Goal: Task Accomplishment & Management: Complete application form

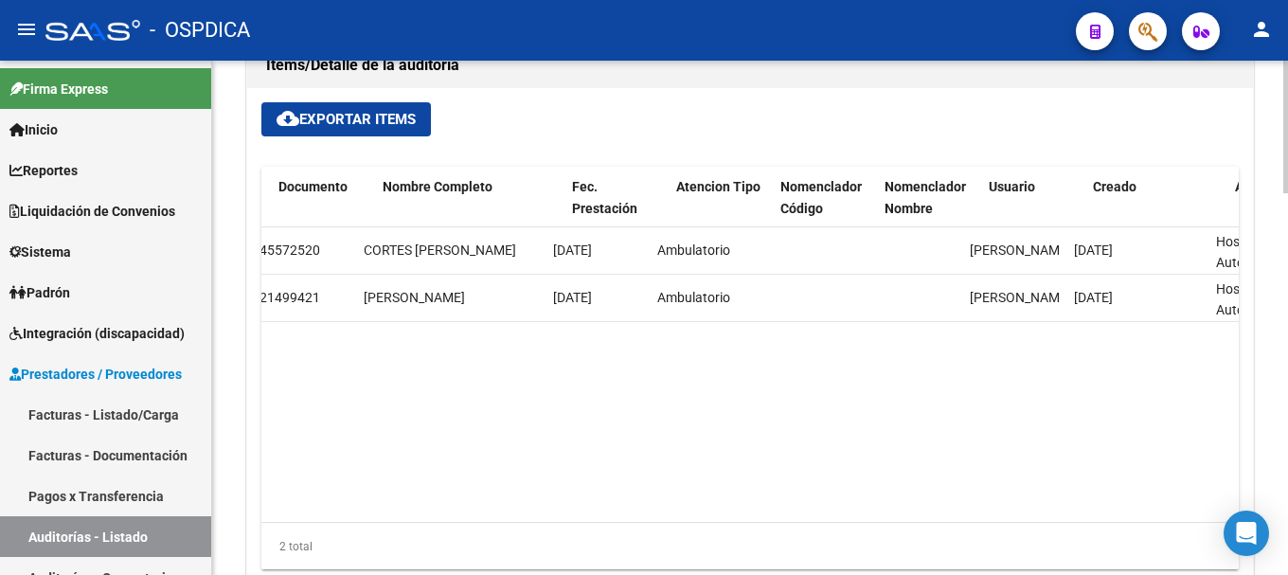
scroll to position [0, 1307]
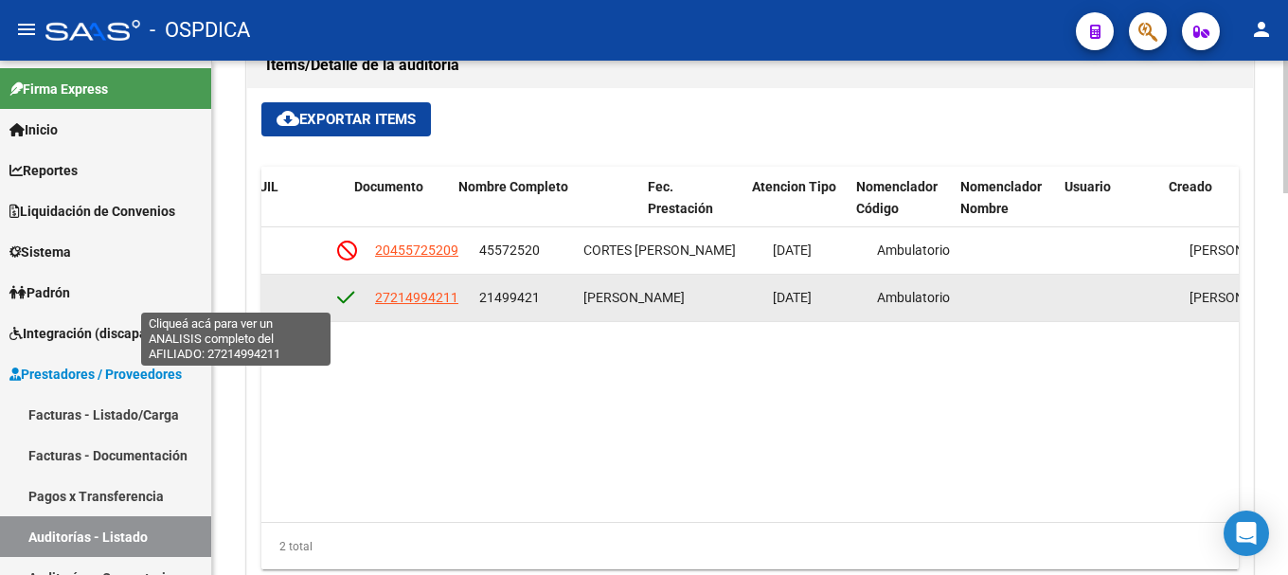
drag, startPoint x: 346, startPoint y: 300, endPoint x: 269, endPoint y: 294, distance: 76.9
click at [269, 294] on div "1655 A07 - BAYRES $ 120.167,00 $ 120.167,00 $ 0,00 27214994211 21499421 RODRIGU…" at bounding box center [433, 298] width 2556 height 47
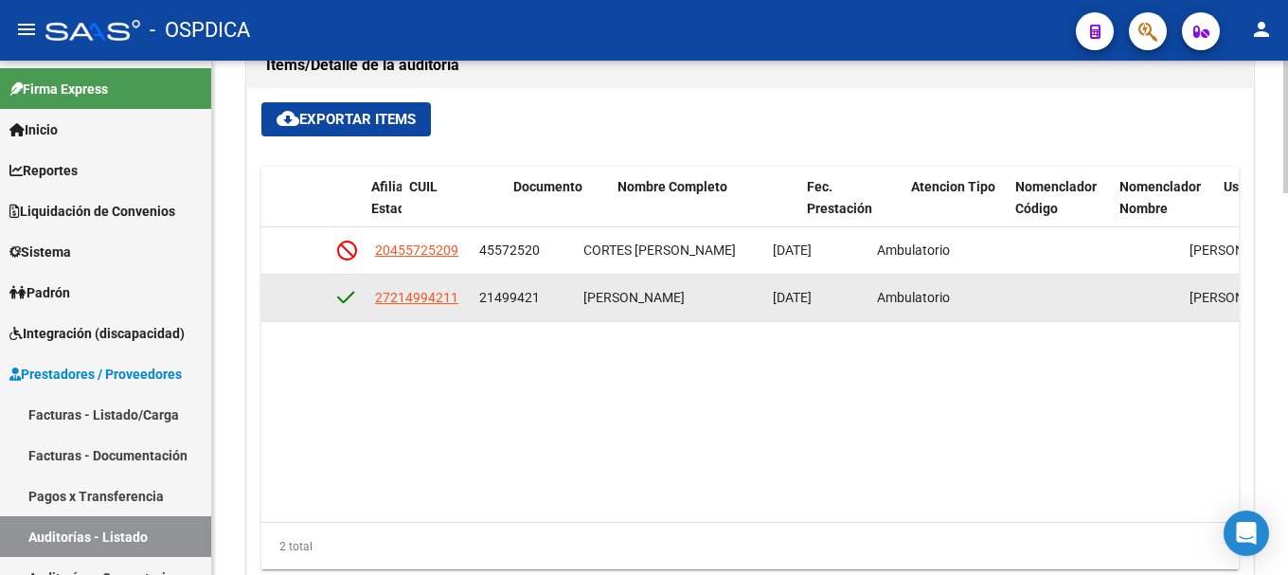
scroll to position [0, 1072]
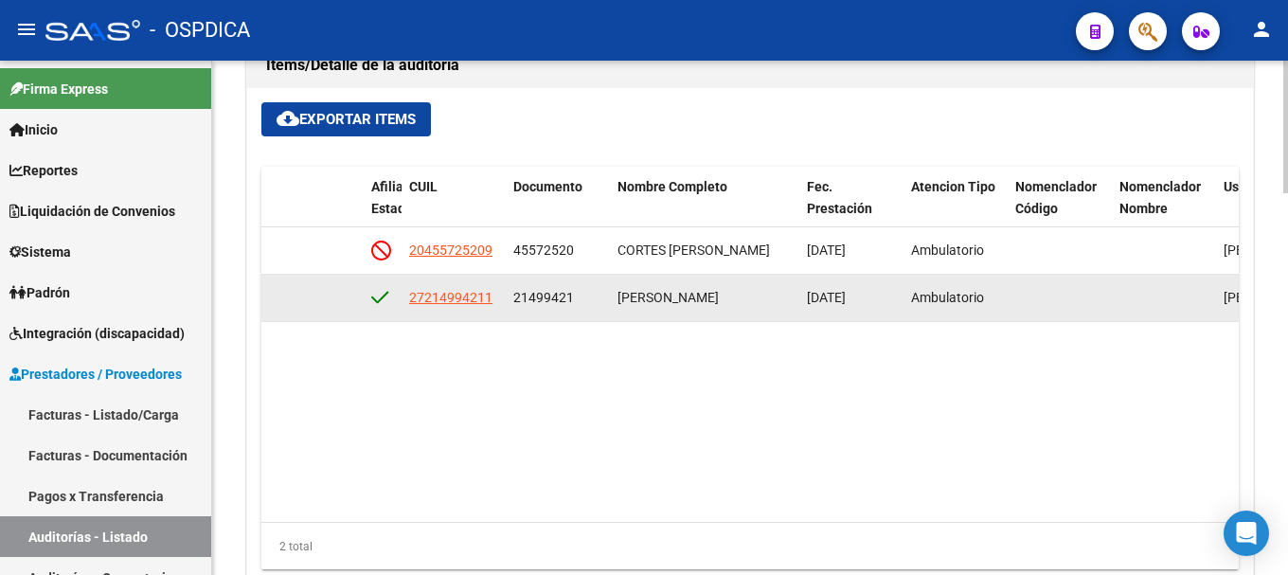
drag, startPoint x: 471, startPoint y: 320, endPoint x: 517, endPoint y: 316, distance: 45.6
click at [473, 320] on datatable-body-cell "27214994211" at bounding box center [453, 298] width 104 height 46
click at [563, 312] on datatable-body-cell "21499421" at bounding box center [558, 298] width 104 height 46
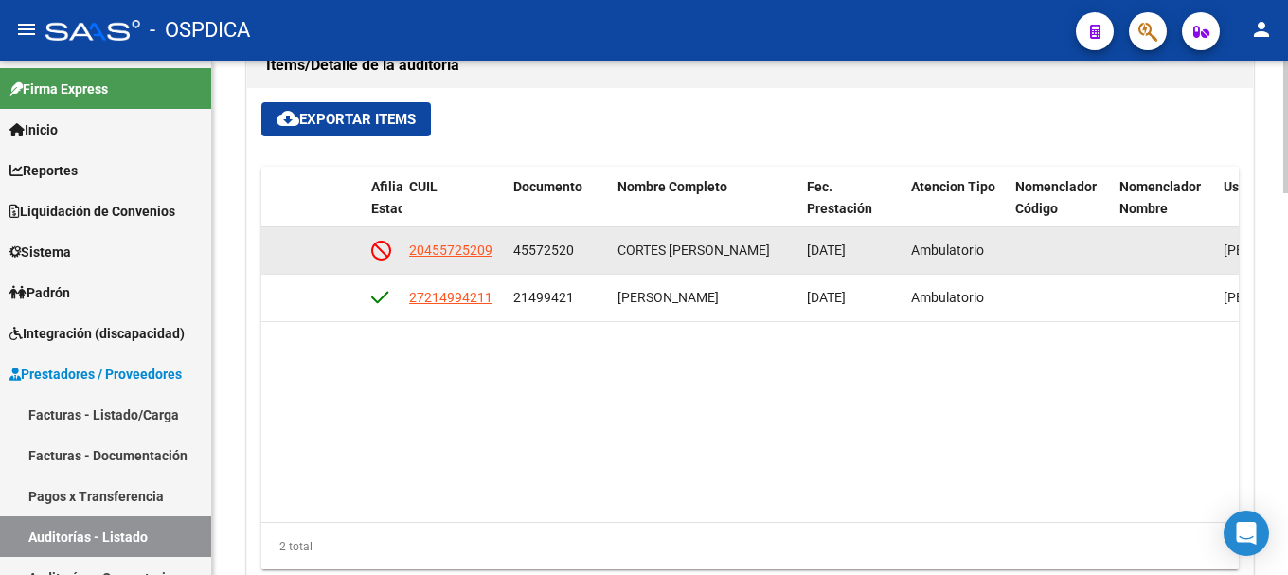
drag, startPoint x: 575, startPoint y: 247, endPoint x: 519, endPoint y: 240, distance: 56.3
click at [497, 241] on div "1656 A07 - BAYRES $ 200.428,00 $ 200.428,00 $ 0,00 20455725209 45572520 CORTES …" at bounding box center [468, 250] width 2556 height 47
copy div "45572520"
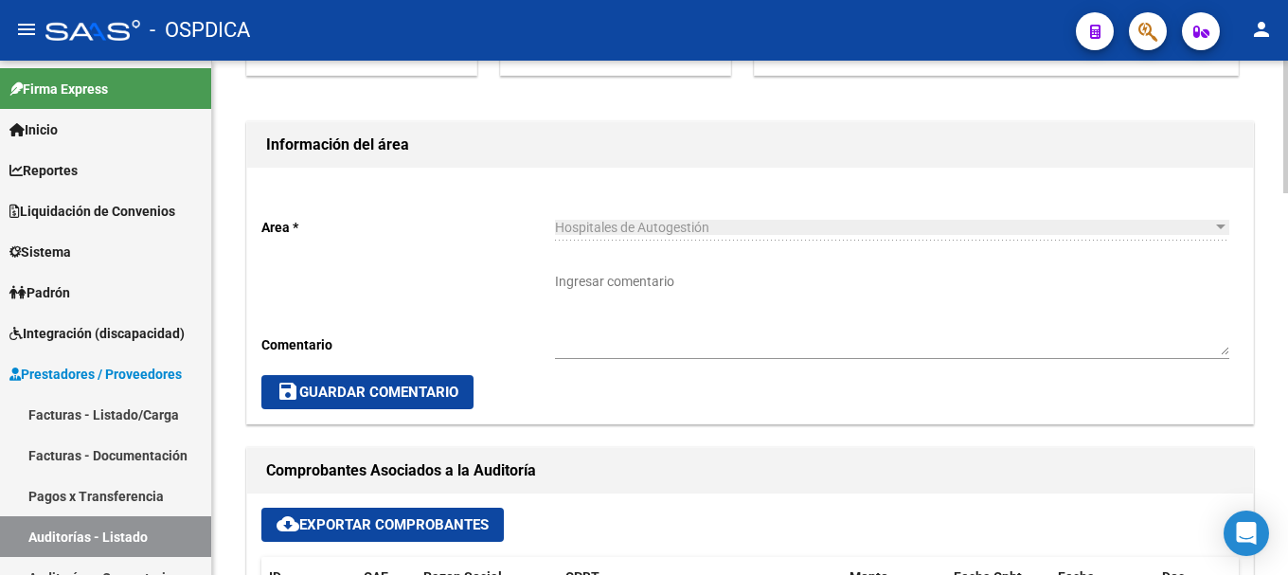
scroll to position [379, 0]
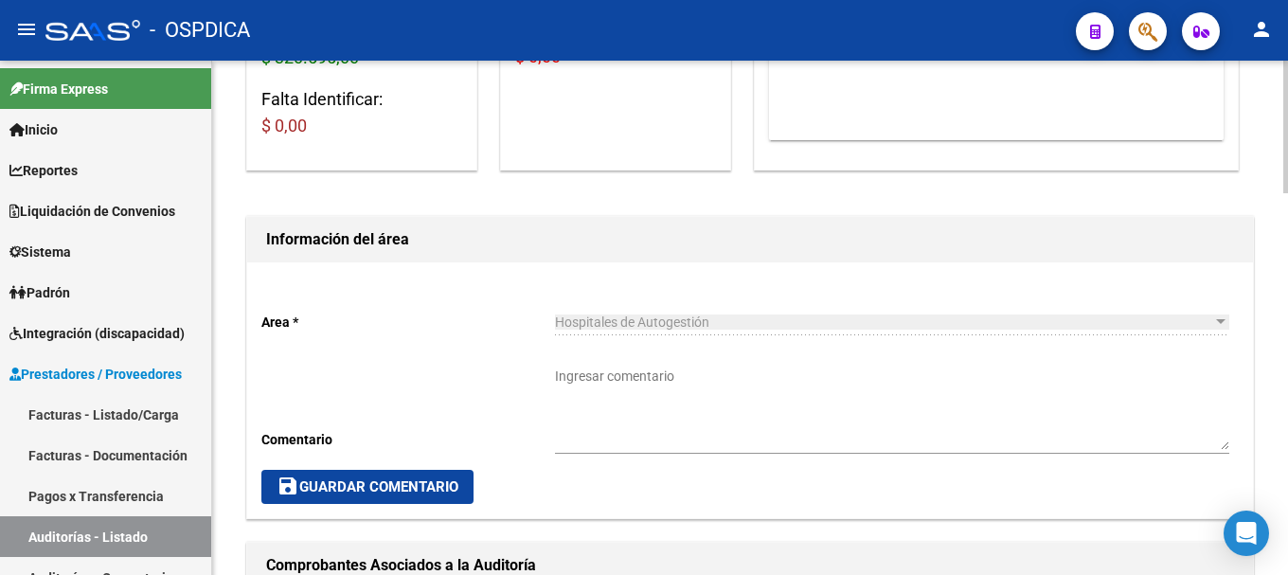
drag, startPoint x: 610, startPoint y: 371, endPoint x: 618, endPoint y: 385, distance: 16.6
click at [611, 372] on textarea "Ingresar comentario" at bounding box center [892, 407] width 674 height 83
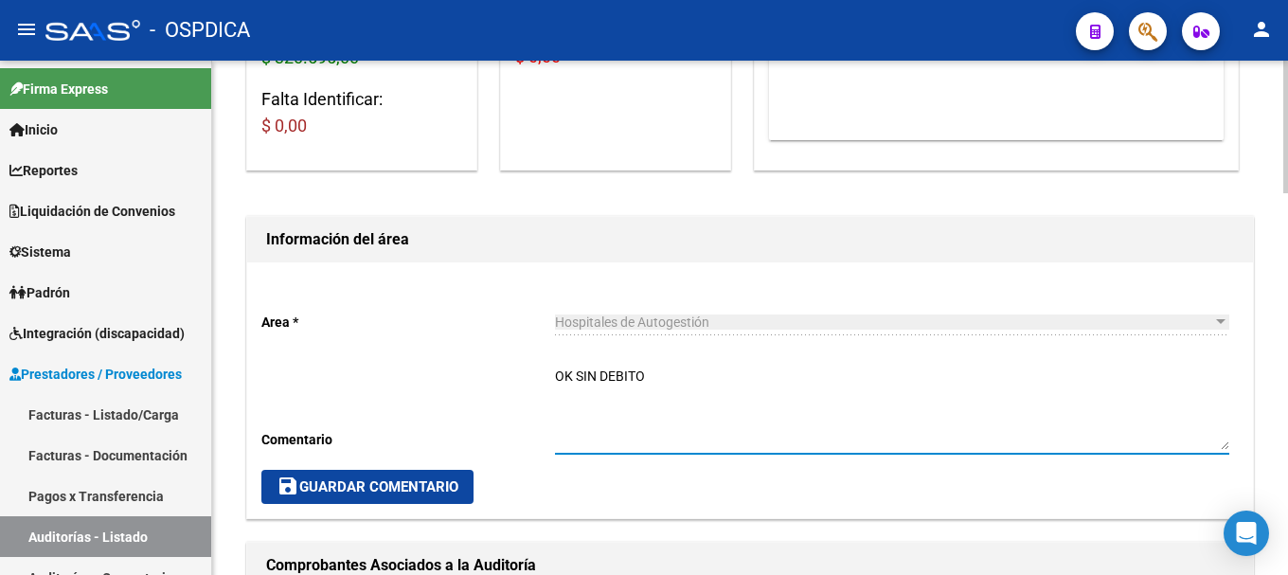
type textarea "OK SIN DEBITO"
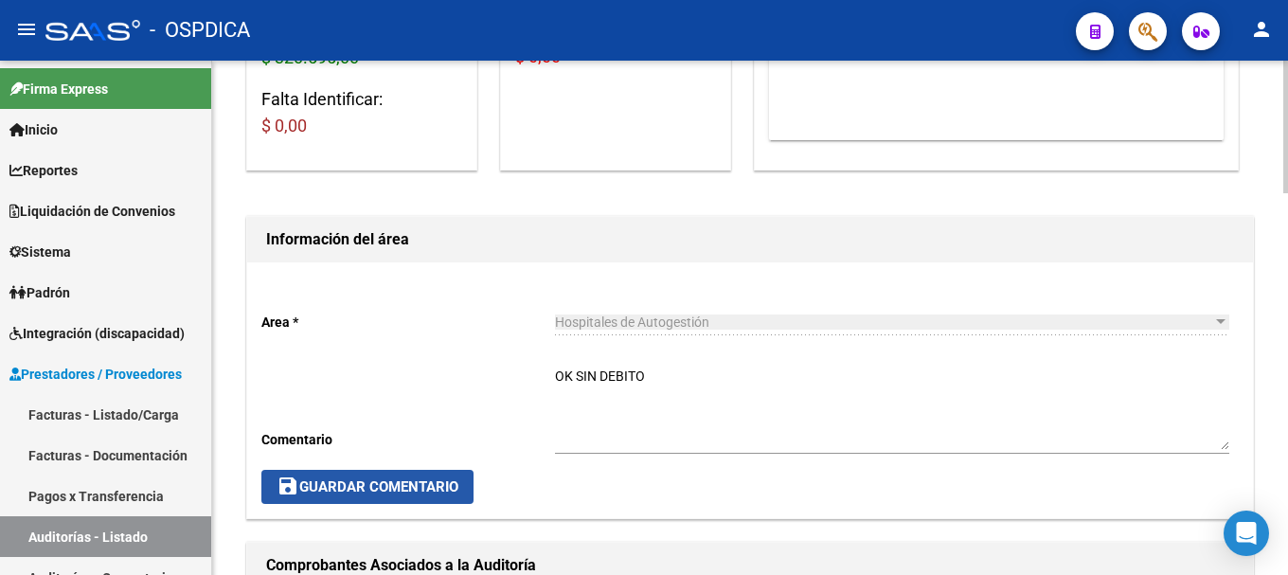
click at [379, 477] on button "save Guardar Comentario" at bounding box center [367, 487] width 212 height 34
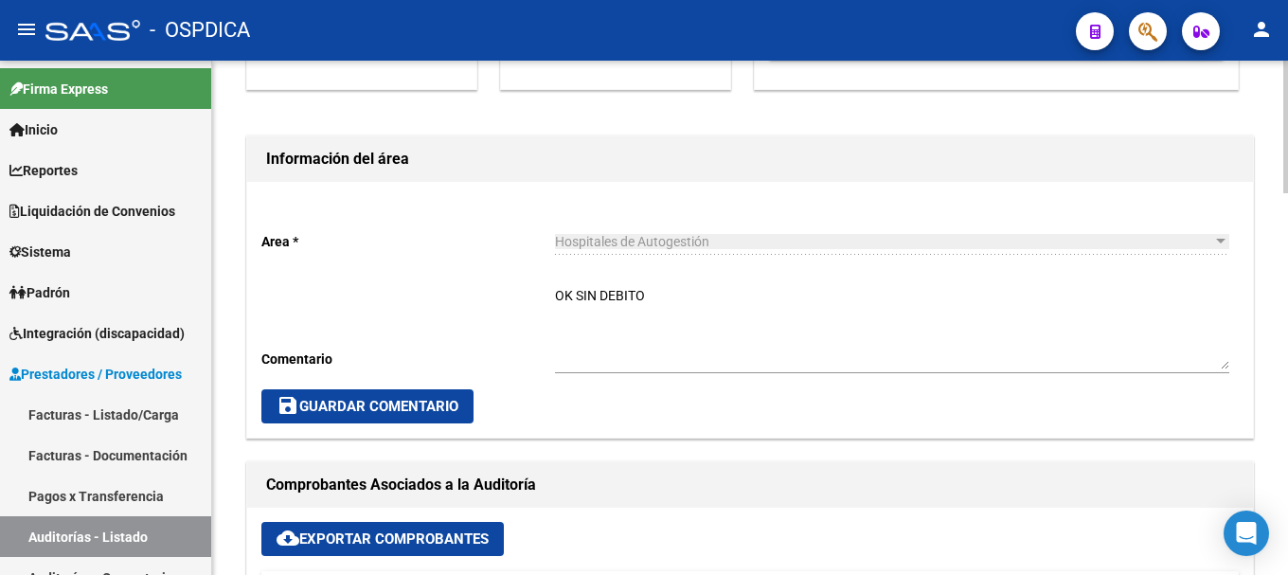
scroll to position [757, 0]
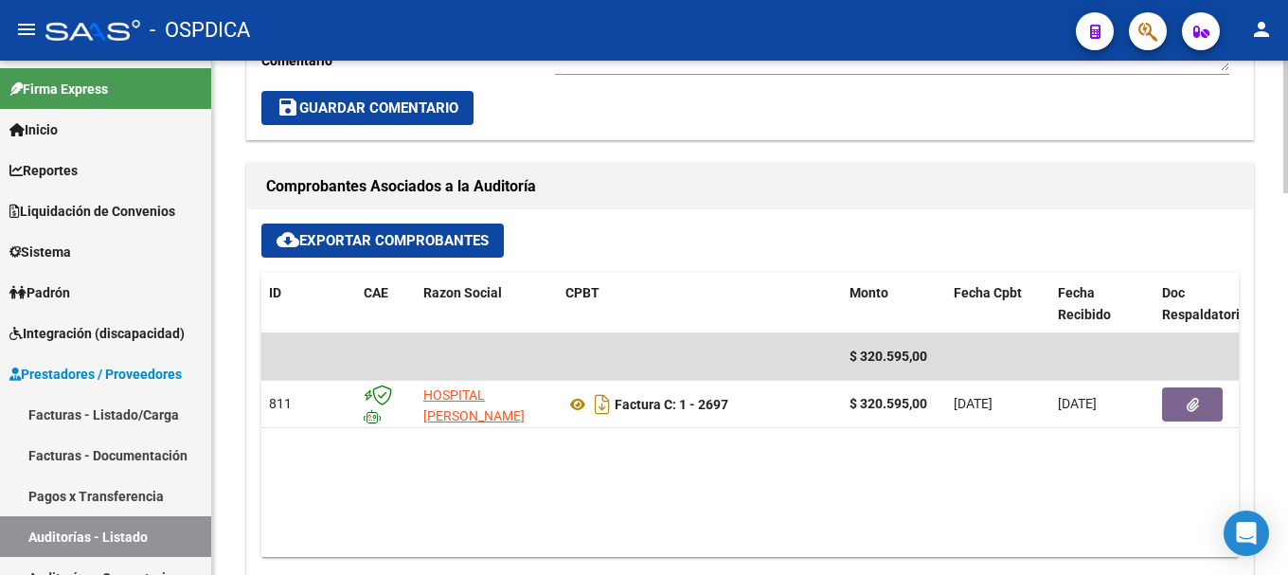
click at [441, 245] on span "cloud_download Exportar Comprobantes" at bounding box center [382, 240] width 212 height 17
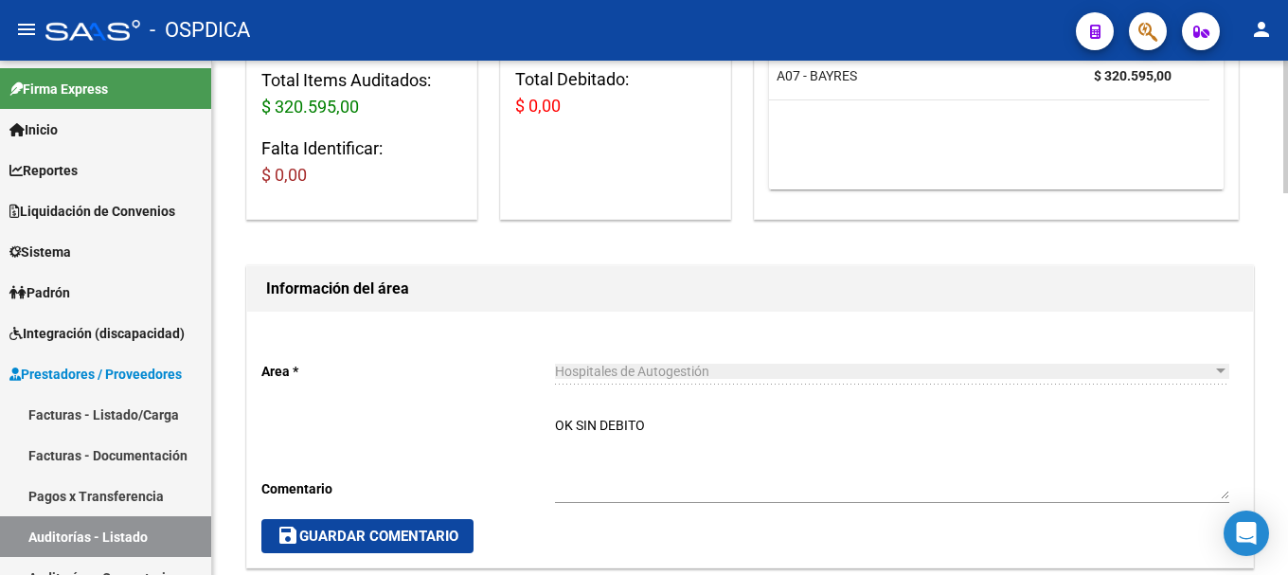
scroll to position [0, 0]
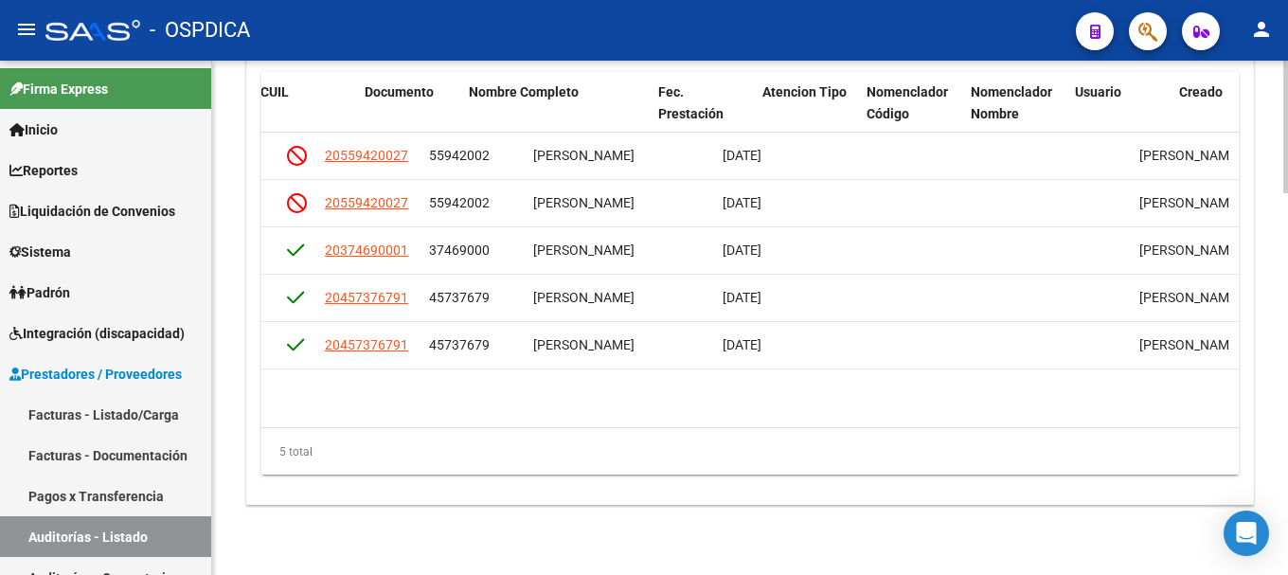
scroll to position [0, 1078]
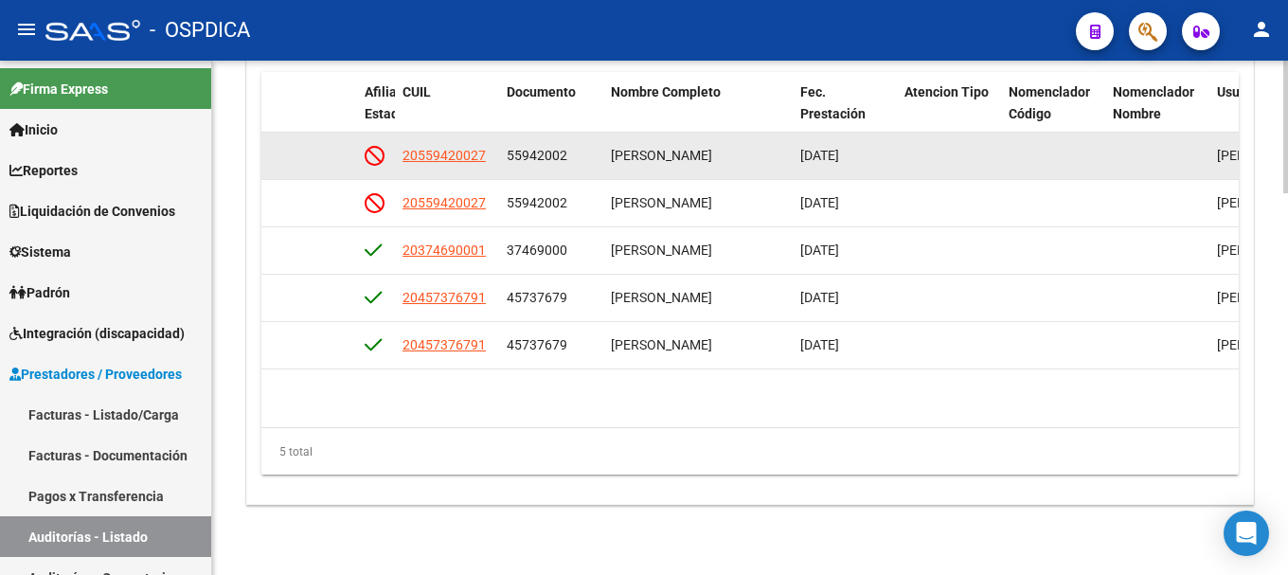
drag, startPoint x: 571, startPoint y: 152, endPoint x: 490, endPoint y: 158, distance: 80.7
click at [490, 158] on div "1181 A07 - BAYRES $ 92.295,00 $ 92.295,00 $ 0,00 3-92898 3-92898 20559420027 55…" at bounding box center [461, 156] width 2556 height 47
copy div "55942002"
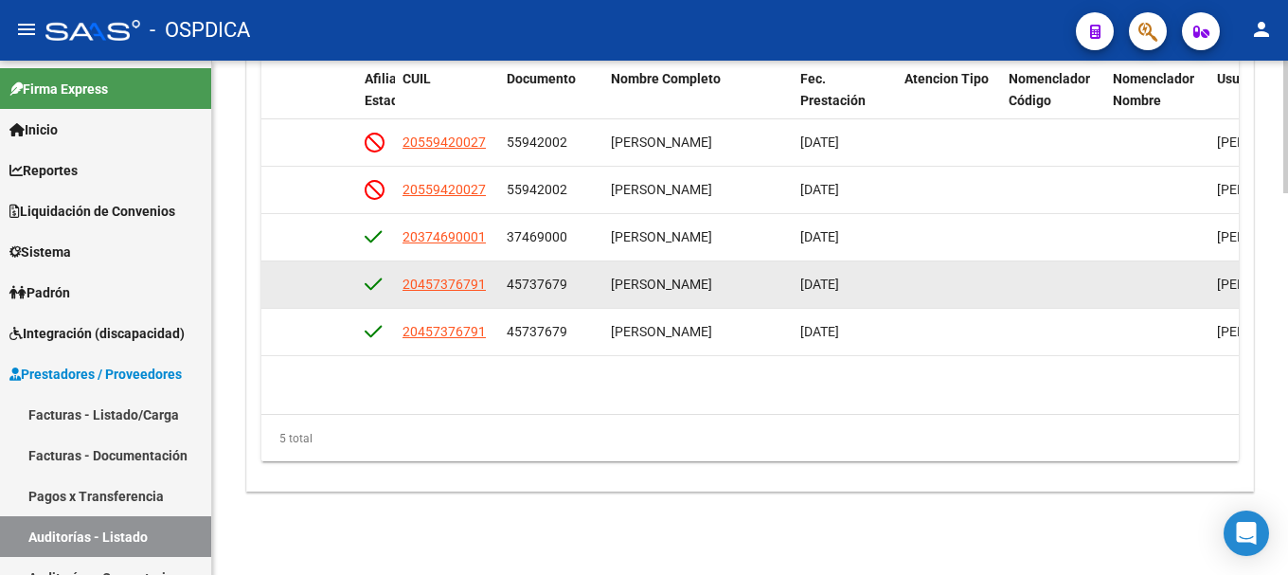
scroll to position [1390, 0]
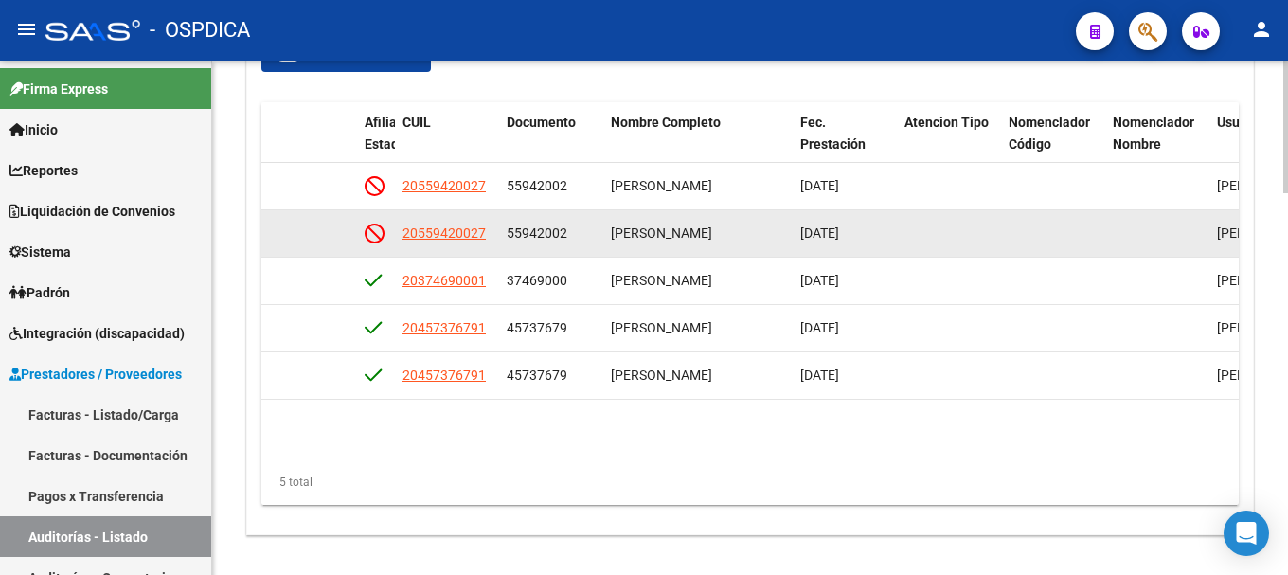
drag, startPoint x: 569, startPoint y: 227, endPoint x: 501, endPoint y: 222, distance: 68.4
click at [501, 222] on datatable-body-cell "55942002" at bounding box center [551, 233] width 104 height 46
copy span "55942002"
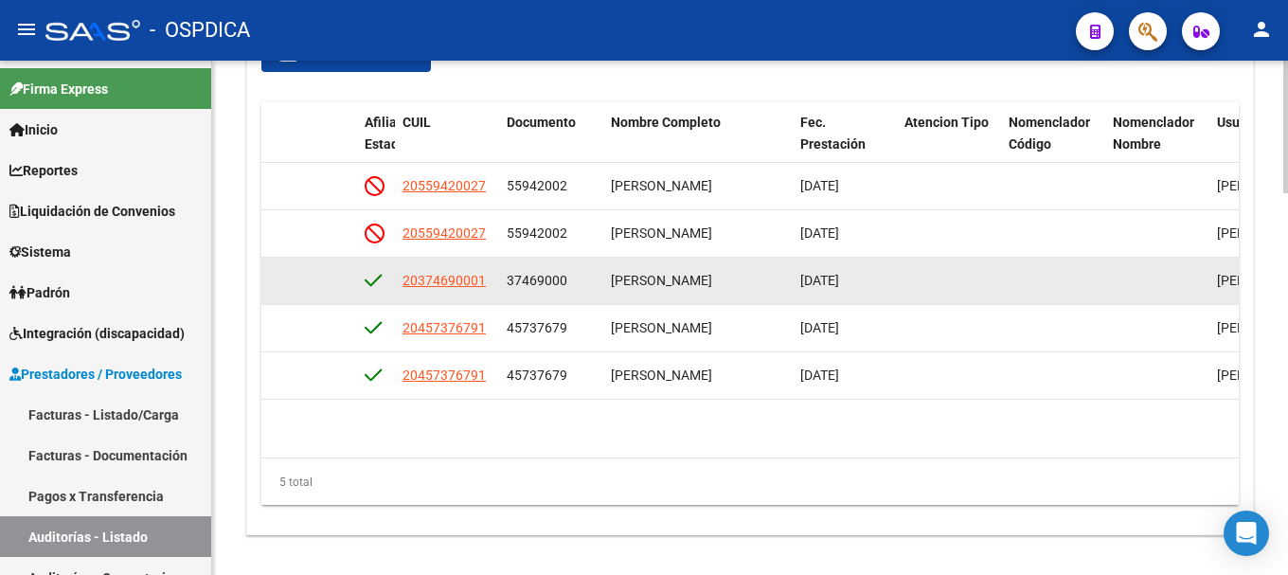
drag, startPoint x: 571, startPoint y: 277, endPoint x: 532, endPoint y: 279, distance: 38.9
click at [497, 279] on div "1179 A07 - BAYRES $ 15.084,00 $ 15.084,00 $ 0,00 23-52009 23-52009 20374690001 …" at bounding box center [461, 281] width 2556 height 47
copy div "37469000"
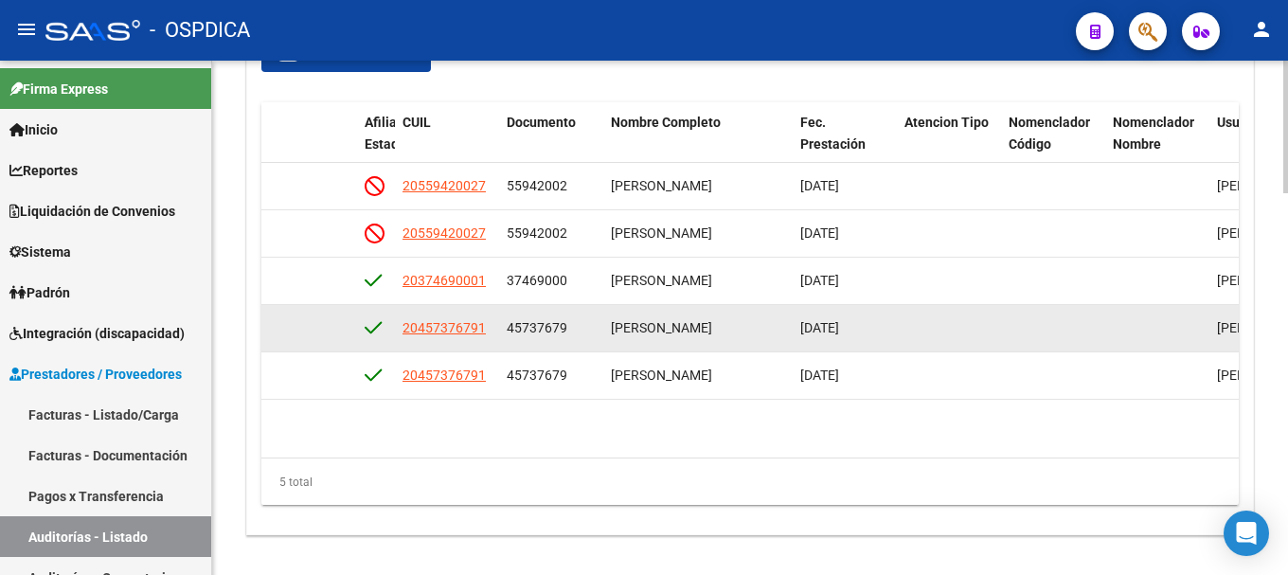
drag, startPoint x: 556, startPoint y: 325, endPoint x: 505, endPoint y: 328, distance: 51.2
click at [499, 328] on datatable-body-cell "45737679" at bounding box center [551, 328] width 104 height 46
copy span "45737679"
click at [550, 342] on datatable-body-cell "45737679" at bounding box center [551, 328] width 104 height 46
drag, startPoint x: 563, startPoint y: 325, endPoint x: 507, endPoint y: 326, distance: 55.9
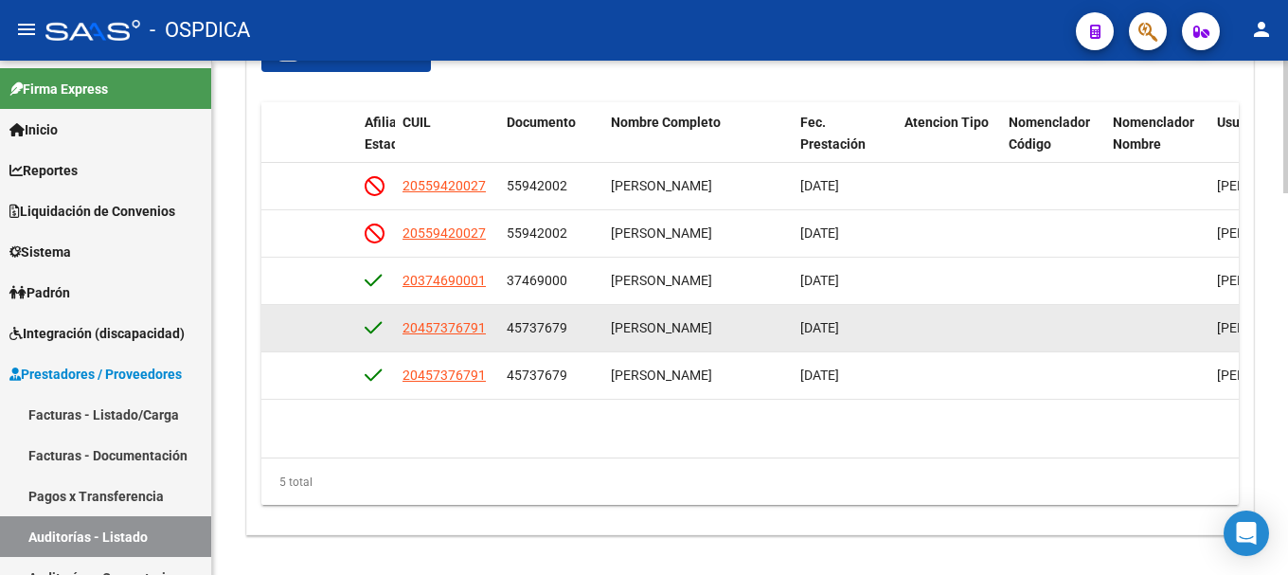
click at [507, 326] on span "45737679" at bounding box center [537, 327] width 61 height 15
copy span "45737679"
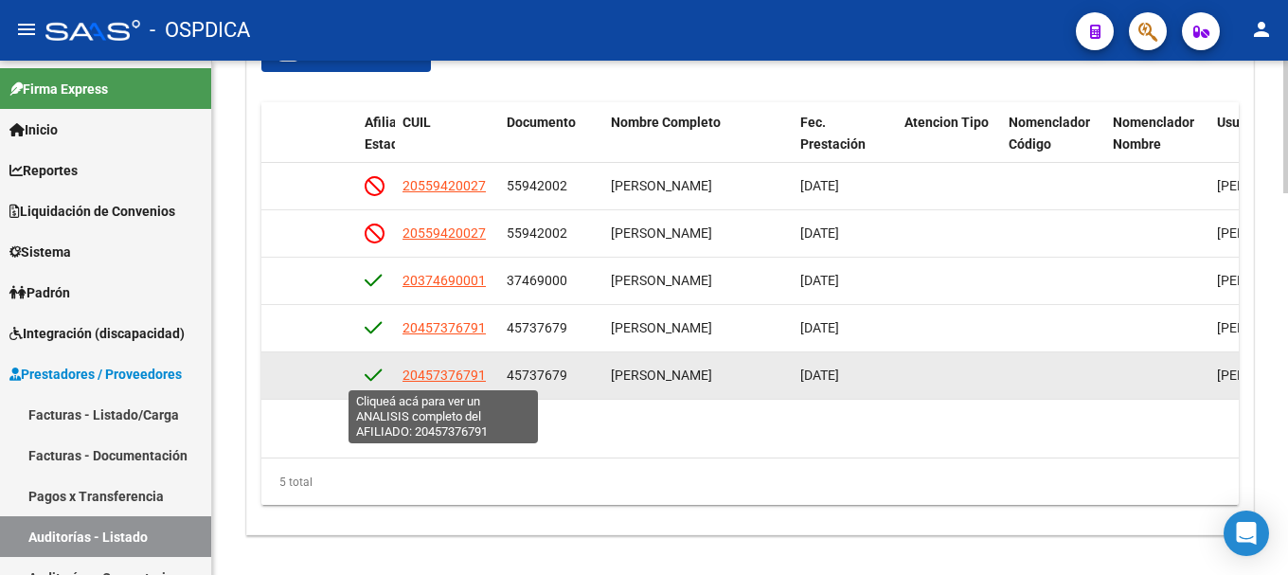
drag, startPoint x: 569, startPoint y: 371, endPoint x: 479, endPoint y: 379, distance: 90.3
click at [475, 379] on div "1175 A07 - BAYRES $ 159.371,00 $ 159.371,00 $ 0,00 30-71695 30-71695 2045737679…" at bounding box center [461, 375] width 2556 height 47
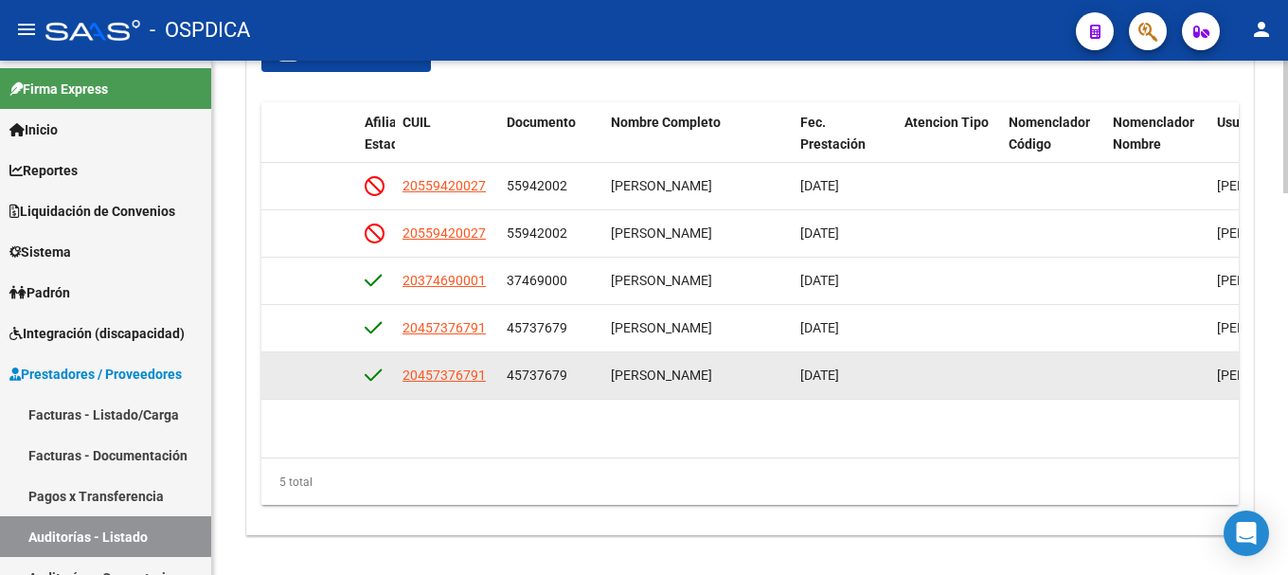
click at [582, 395] on datatable-body-cell "45737679" at bounding box center [551, 375] width 104 height 46
click at [575, 384] on div "45737679" at bounding box center [551, 376] width 89 height 22
drag, startPoint x: 568, startPoint y: 370, endPoint x: 507, endPoint y: 377, distance: 61.9
click at [507, 377] on div "45737679" at bounding box center [551, 376] width 89 height 22
copy span "45737679"
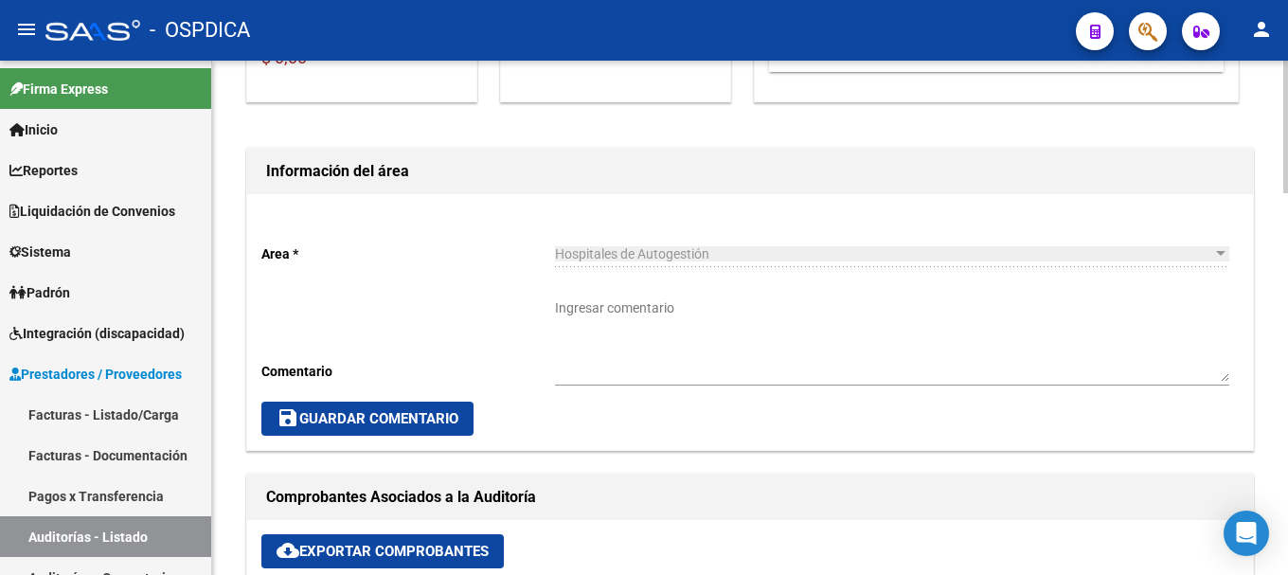
scroll to position [473, 0]
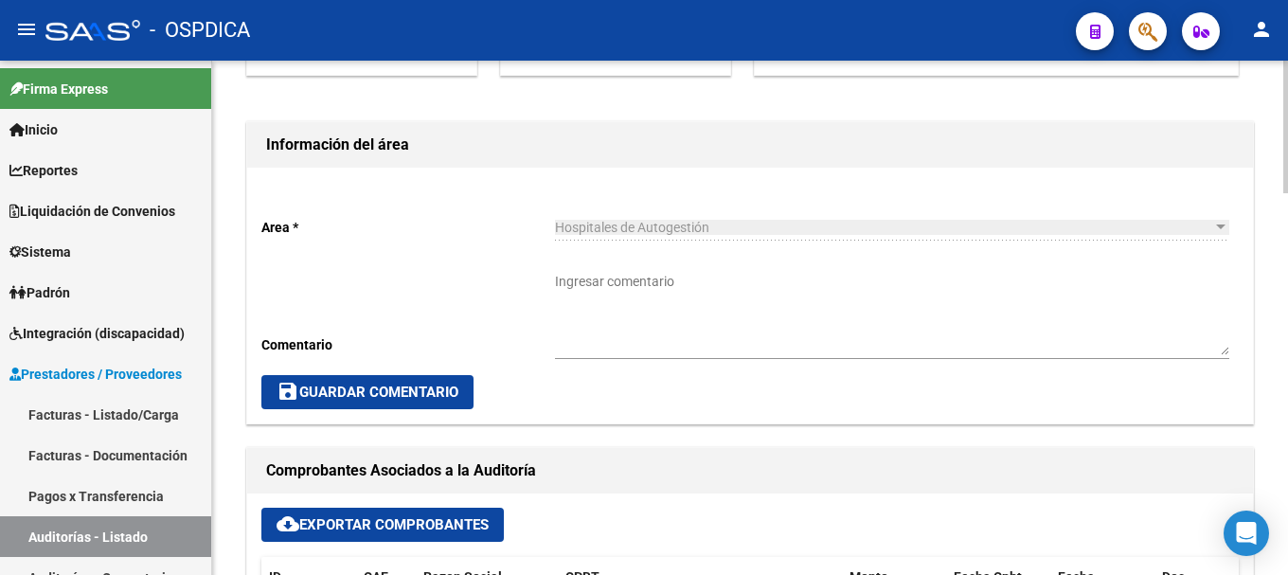
click at [569, 279] on textarea "Ingresar comentario" at bounding box center [892, 313] width 674 height 83
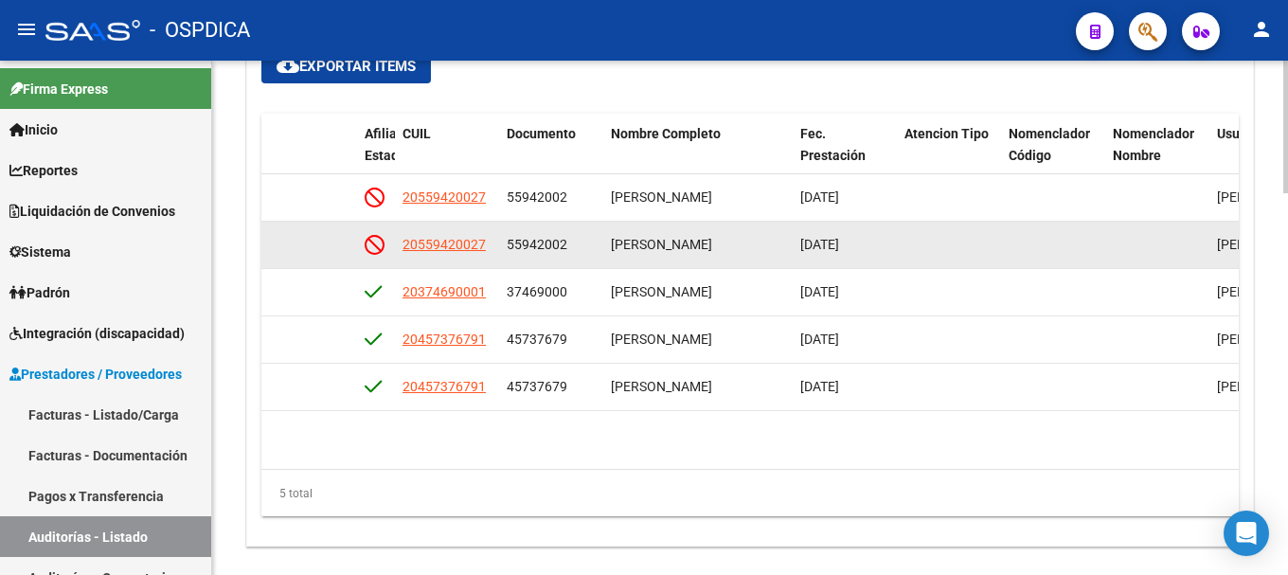
scroll to position [1420, 0]
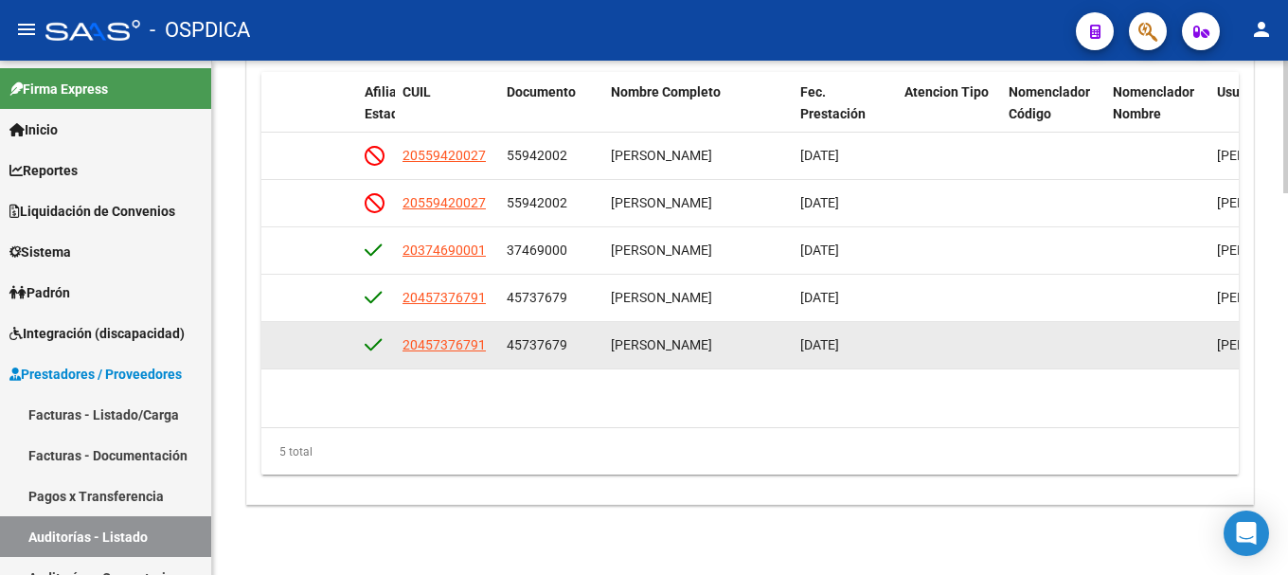
drag, startPoint x: 762, startPoint y: 340, endPoint x: 614, endPoint y: 365, distance: 150.7
click at [614, 365] on datatable-body-cell "ALAN FABIAN GONZALEZ" at bounding box center [697, 345] width 189 height 46
copy span "ALAN FABIAN GONZALEZ"
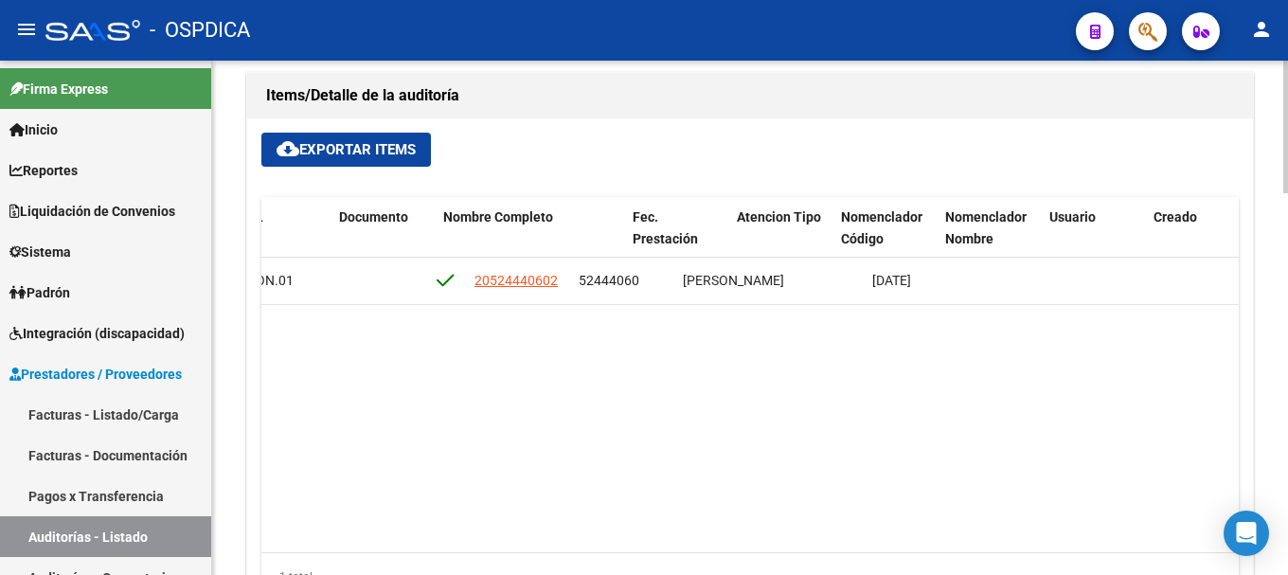
scroll to position [0, 991]
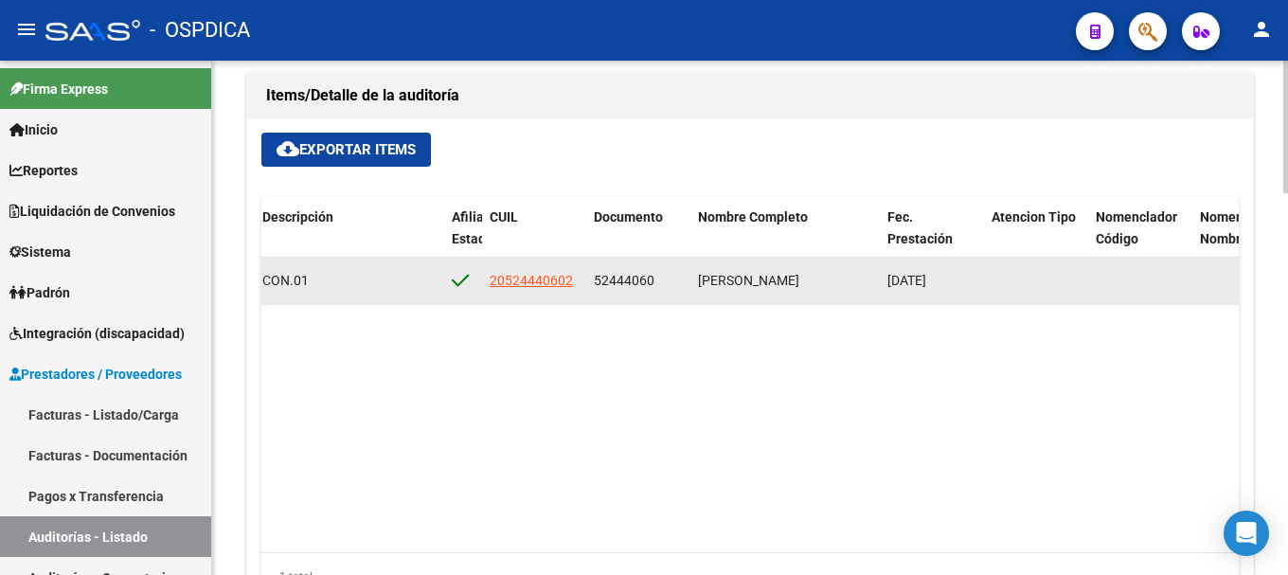
drag, startPoint x: 667, startPoint y: 283, endPoint x: 596, endPoint y: 281, distance: 72.0
click at [596, 281] on div "52444060" at bounding box center [638, 281] width 89 height 22
copy span "52444060"
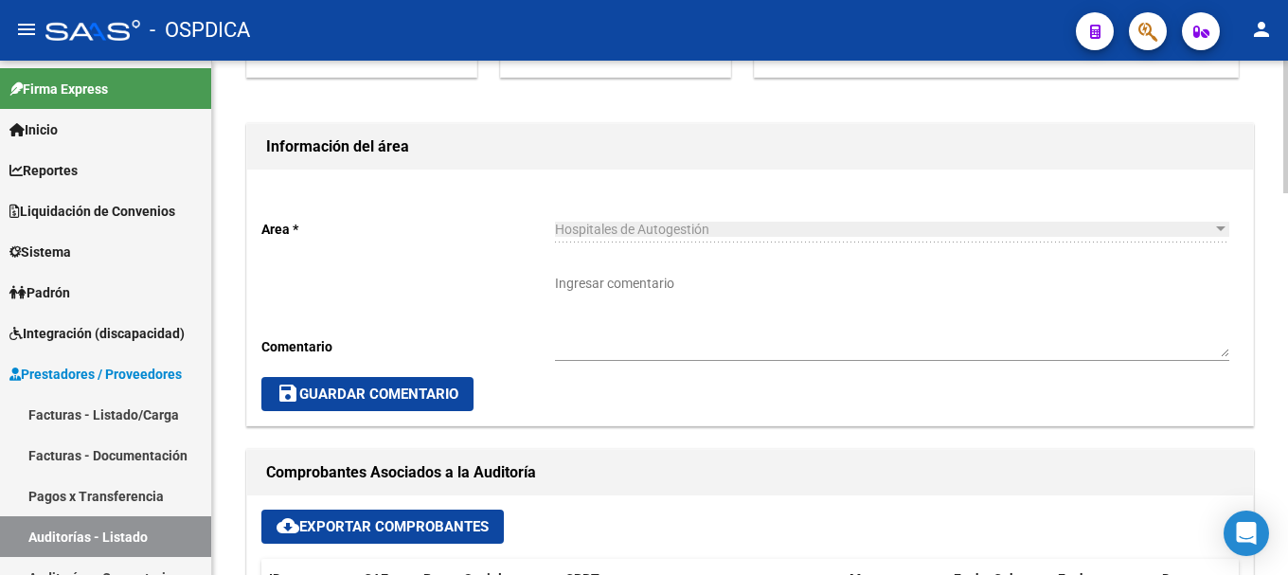
scroll to position [443, 0]
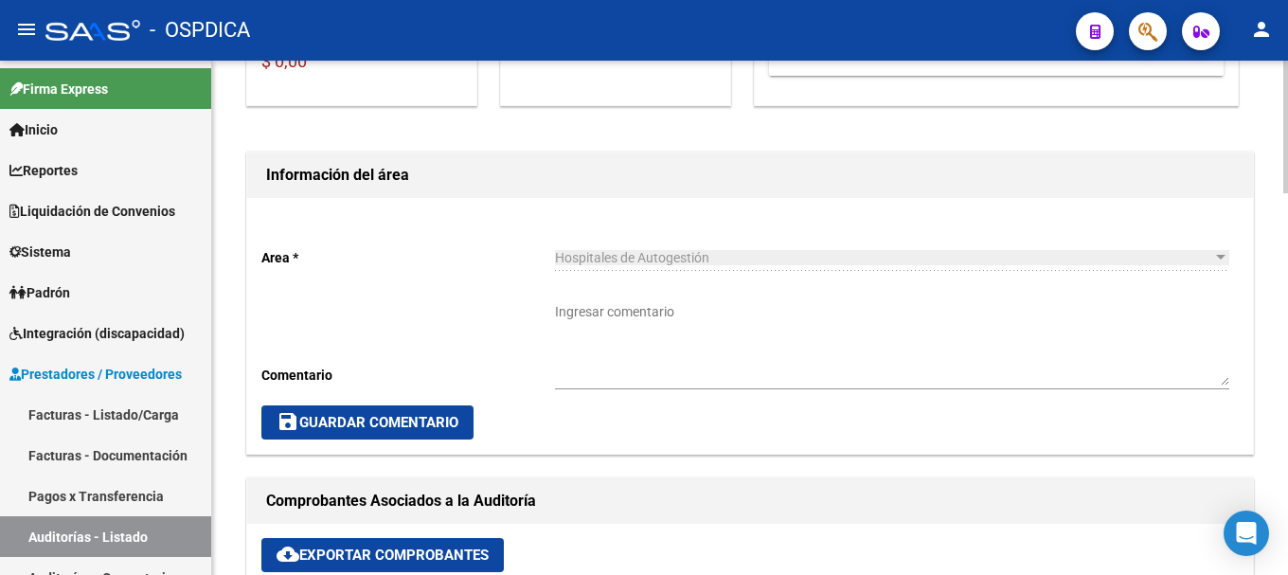
click at [622, 327] on textarea "Ingresar comentario" at bounding box center [892, 343] width 674 height 83
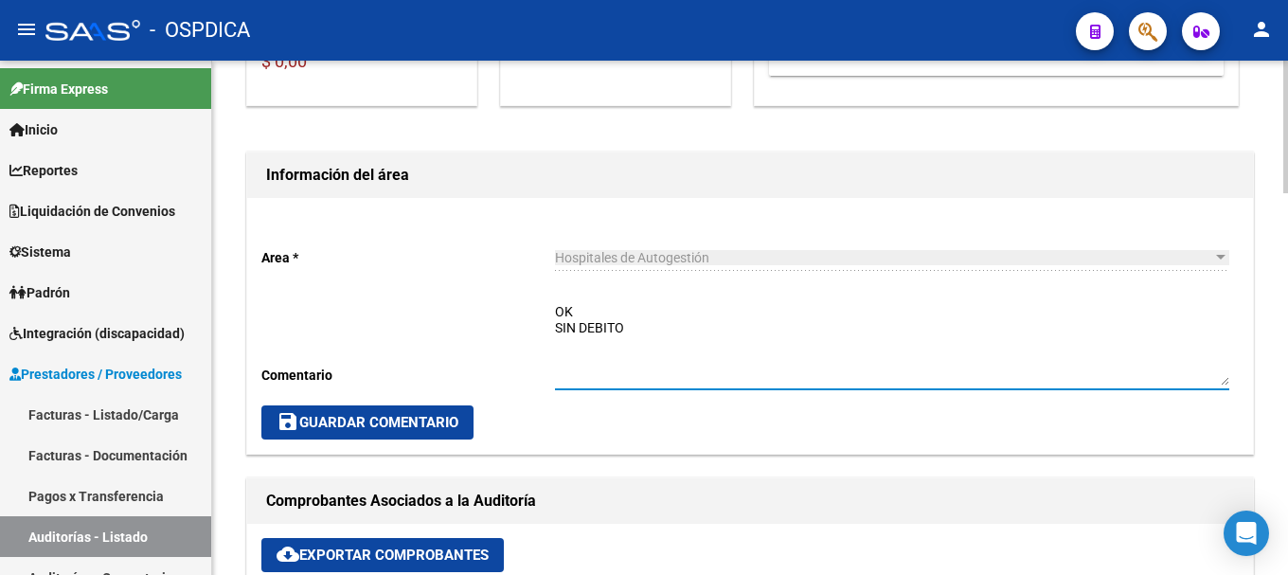
type textarea "OK SIN DEBITO"
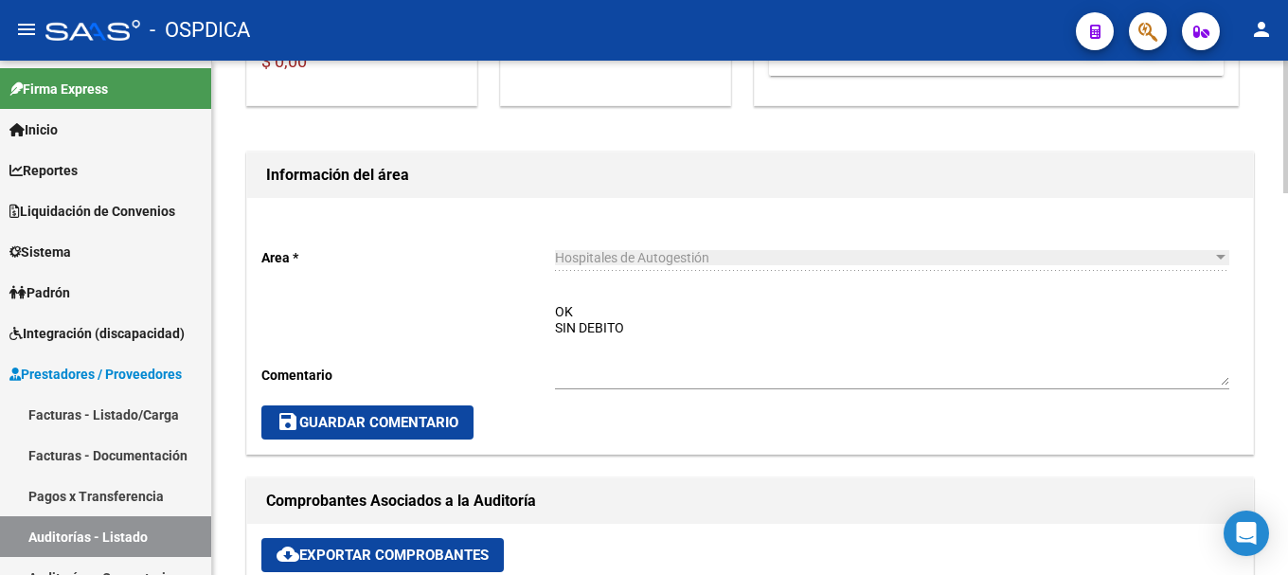
click at [641, 261] on span "Hospitales de Autogestión" at bounding box center [632, 257] width 154 height 15
drag, startPoint x: 674, startPoint y: 312, endPoint x: 656, endPoint y: 341, distance: 33.6
click at [674, 315] on textarea "OK SIN DEBITO" at bounding box center [892, 343] width 674 height 83
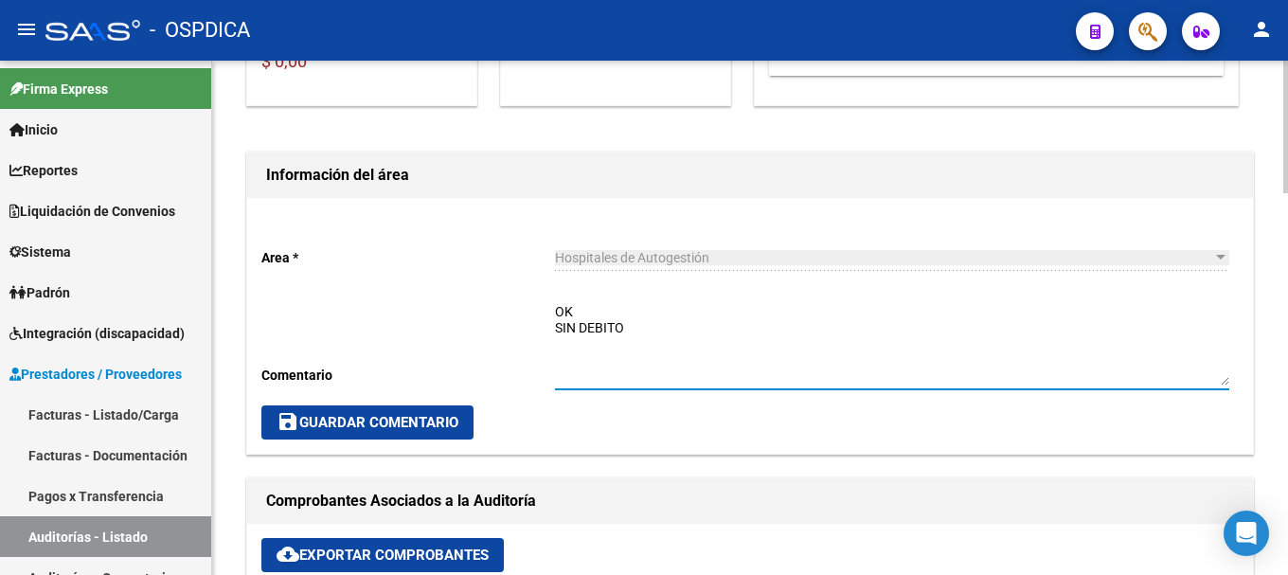
click at [439, 422] on span "save Guardar Comentario" at bounding box center [367, 422] width 182 height 17
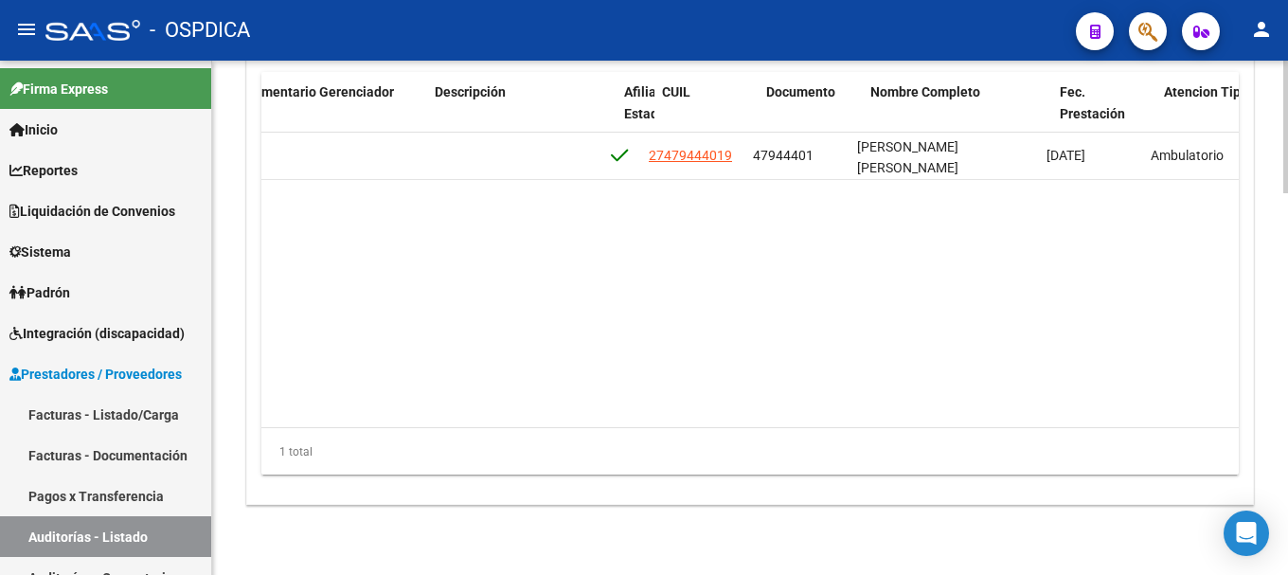
scroll to position [0, 819]
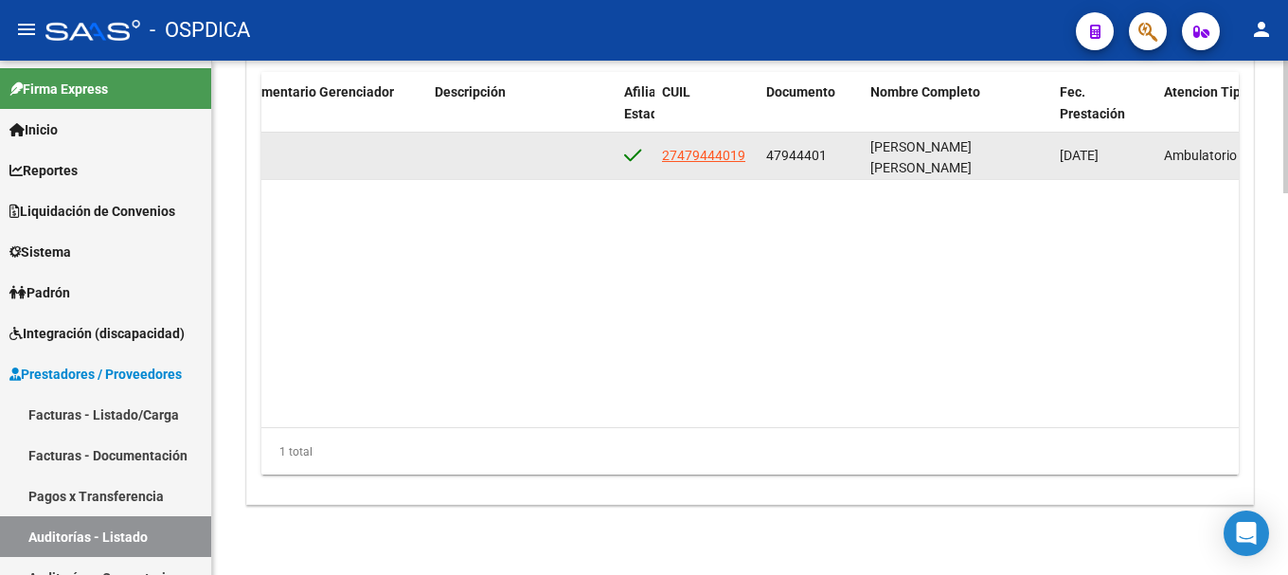
drag, startPoint x: 827, startPoint y: 151, endPoint x: 767, endPoint y: 167, distance: 62.5
click at [767, 167] on div "47944401" at bounding box center [810, 156] width 89 height 22
copy span "47944401"
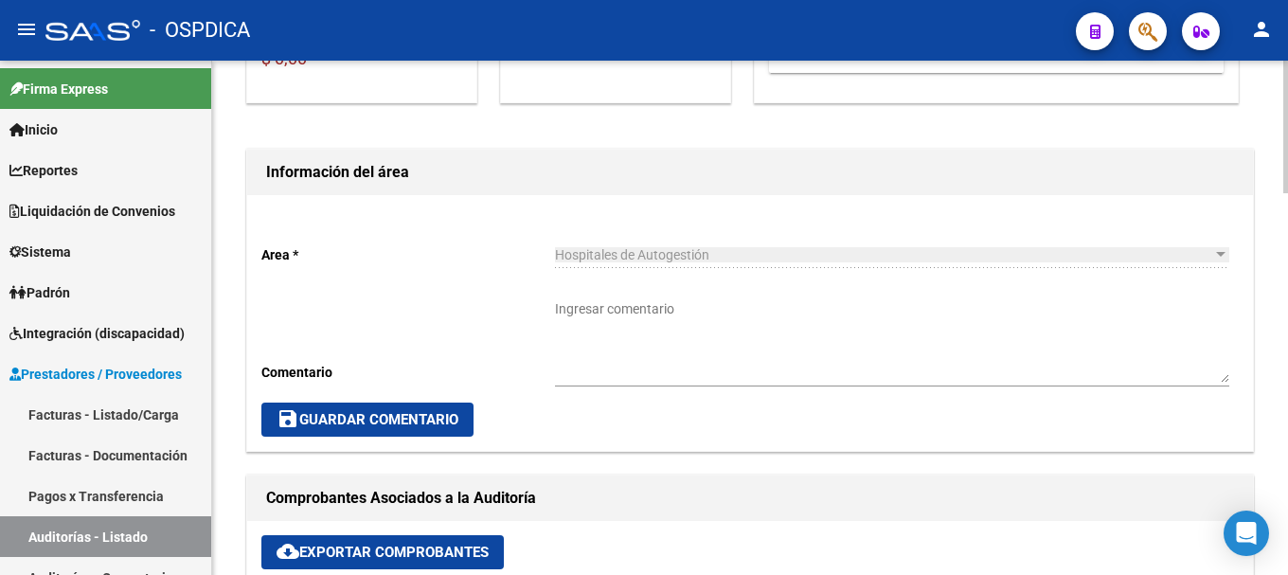
scroll to position [473, 0]
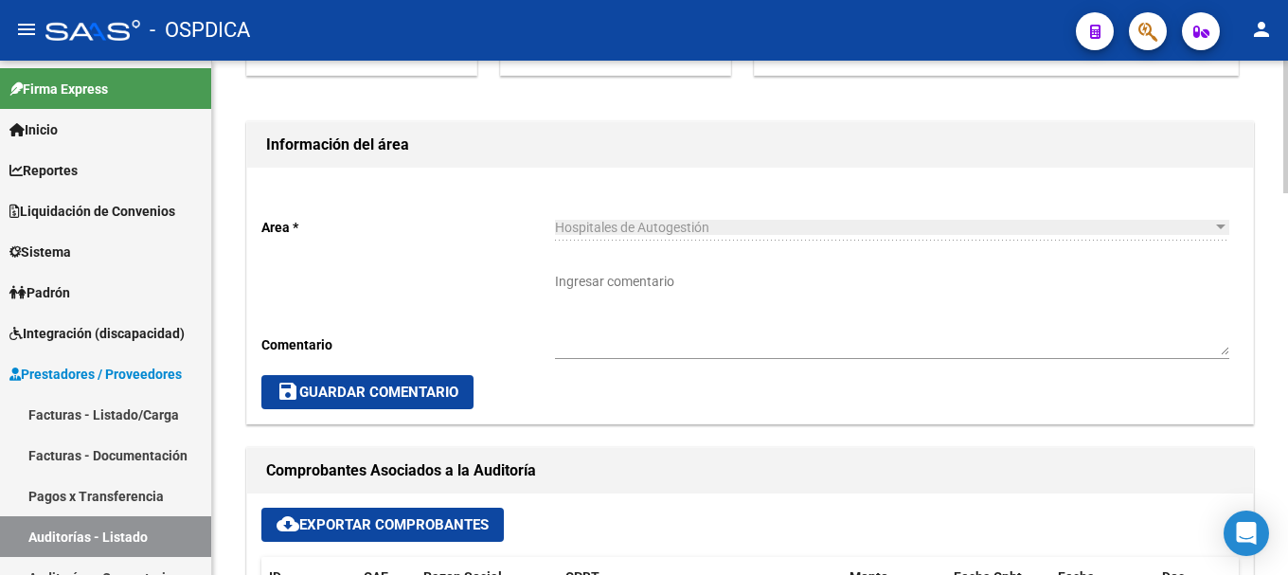
click at [629, 223] on span "Hospitales de Autogestión" at bounding box center [632, 227] width 154 height 15
drag, startPoint x: 625, startPoint y: 212, endPoint x: 626, endPoint y: 262, distance: 50.2
click at [625, 216] on div "Hospitales de Autogestión Seleccionar area" at bounding box center [892, 222] width 674 height 38
drag, startPoint x: 626, startPoint y: 273, endPoint x: 618, endPoint y: 286, distance: 15.3
click at [625, 276] on div "Ingresar comentario" at bounding box center [892, 307] width 674 height 101
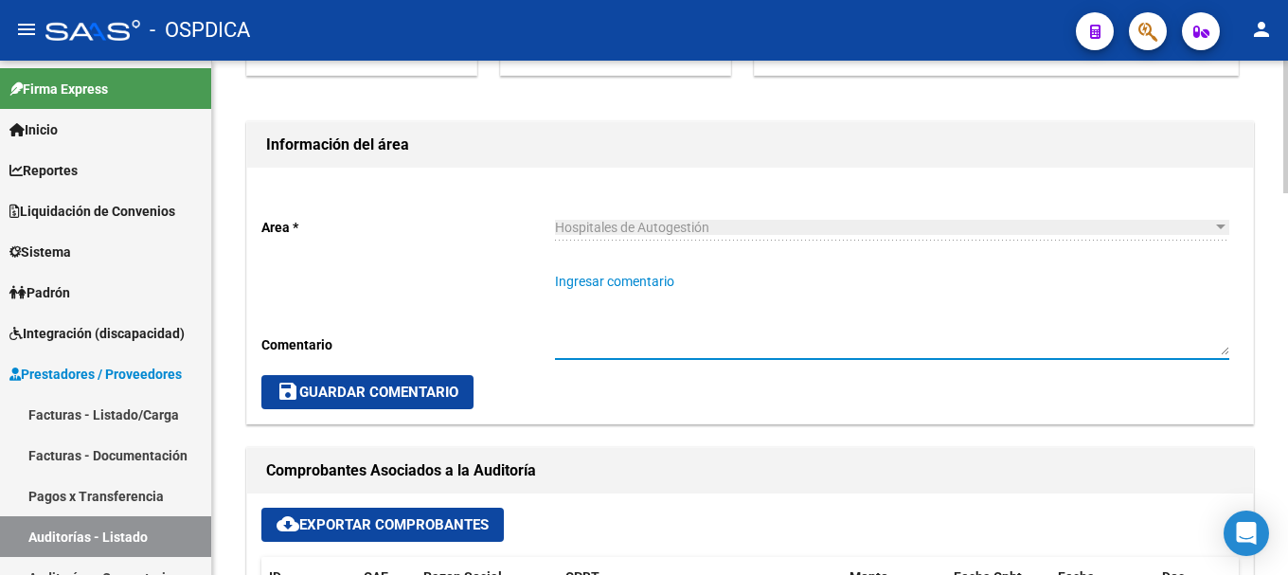
click at [617, 287] on textarea "Ingresar comentario" at bounding box center [892, 313] width 674 height 83
type textarea "OK SIN DEBITO"
click at [420, 410] on div "Area * Hospitales de Autogestión Seleccionar area Comentario OK SIN DEBITO Ingr…" at bounding box center [749, 296] width 1005 height 256
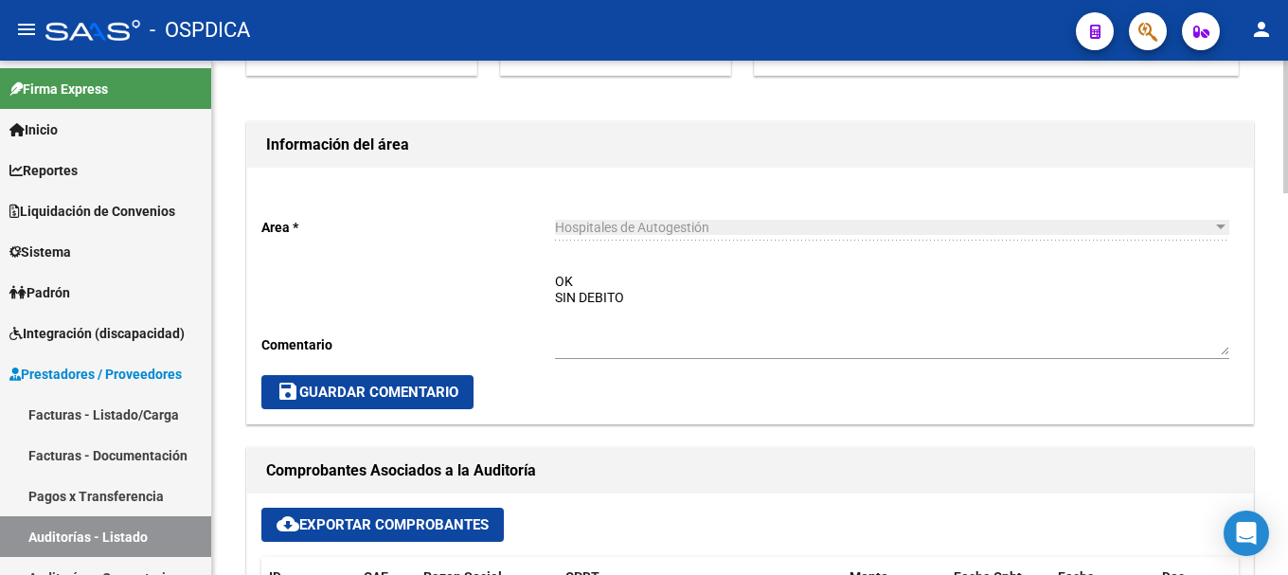
click at [418, 389] on span "save Guardar Comentario" at bounding box center [367, 391] width 182 height 17
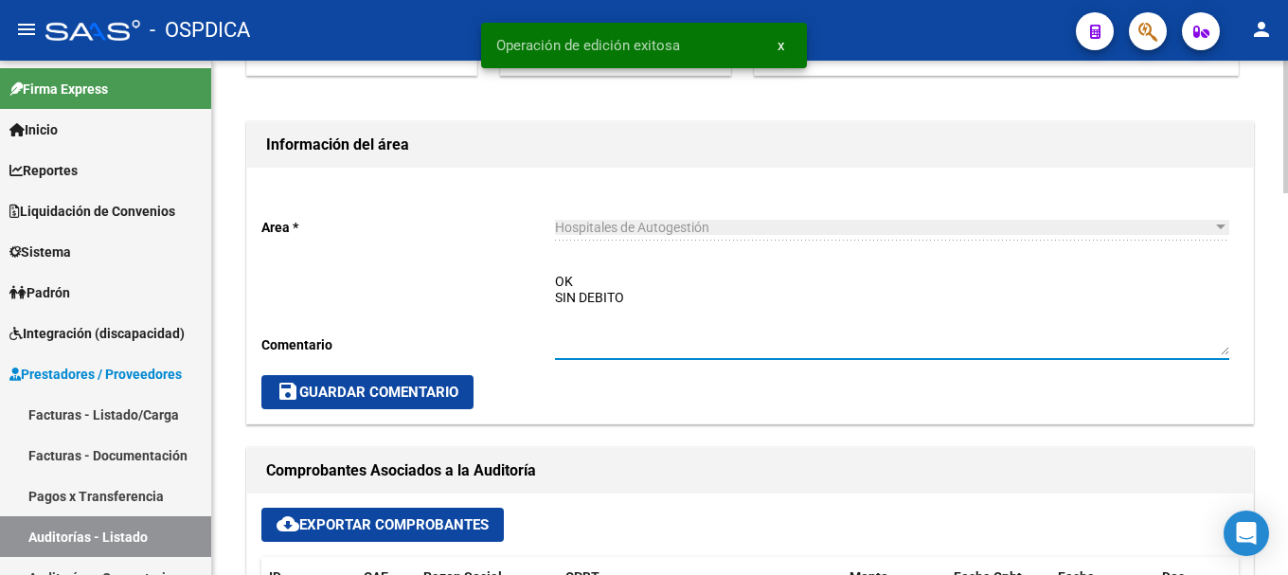
click at [578, 339] on textarea "OK SIN DEBITO" at bounding box center [892, 313] width 674 height 83
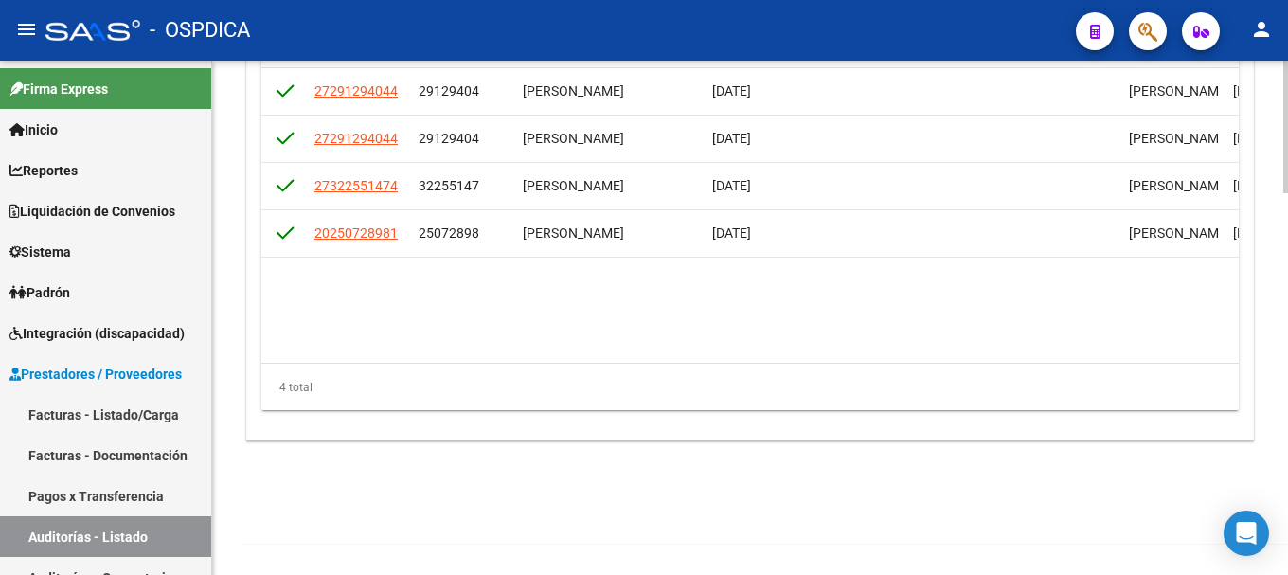
scroll to position [0, 1114]
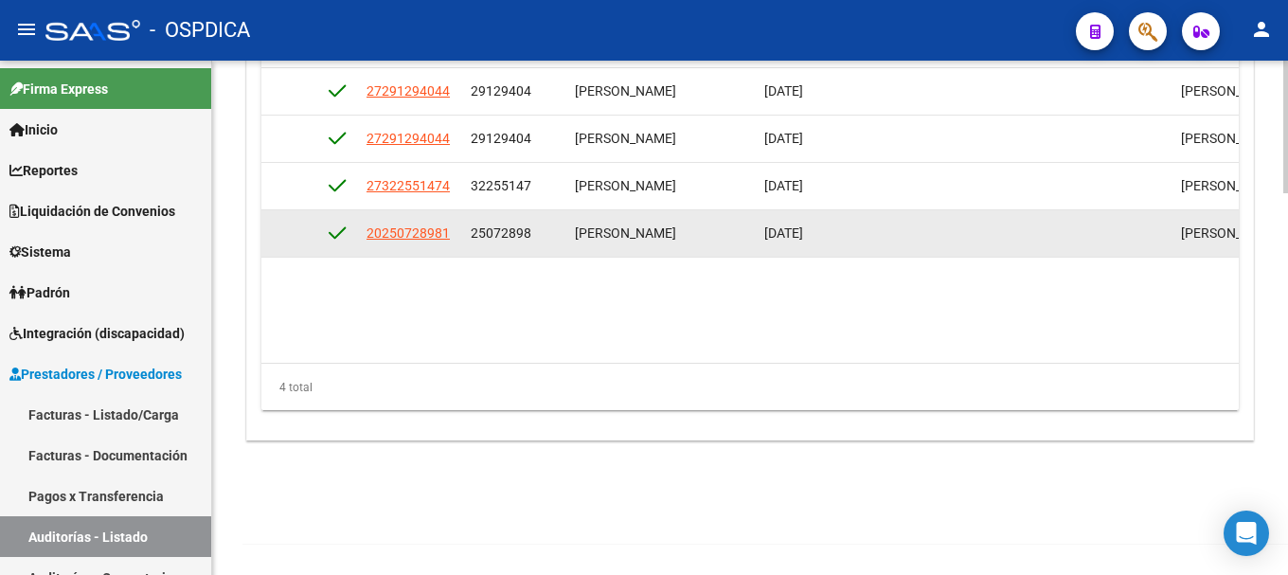
drag, startPoint x: 535, startPoint y: 227, endPoint x: 479, endPoint y: 227, distance: 55.9
click at [466, 228] on datatable-body-cell "25072898" at bounding box center [515, 233] width 104 height 46
copy span "25072898"
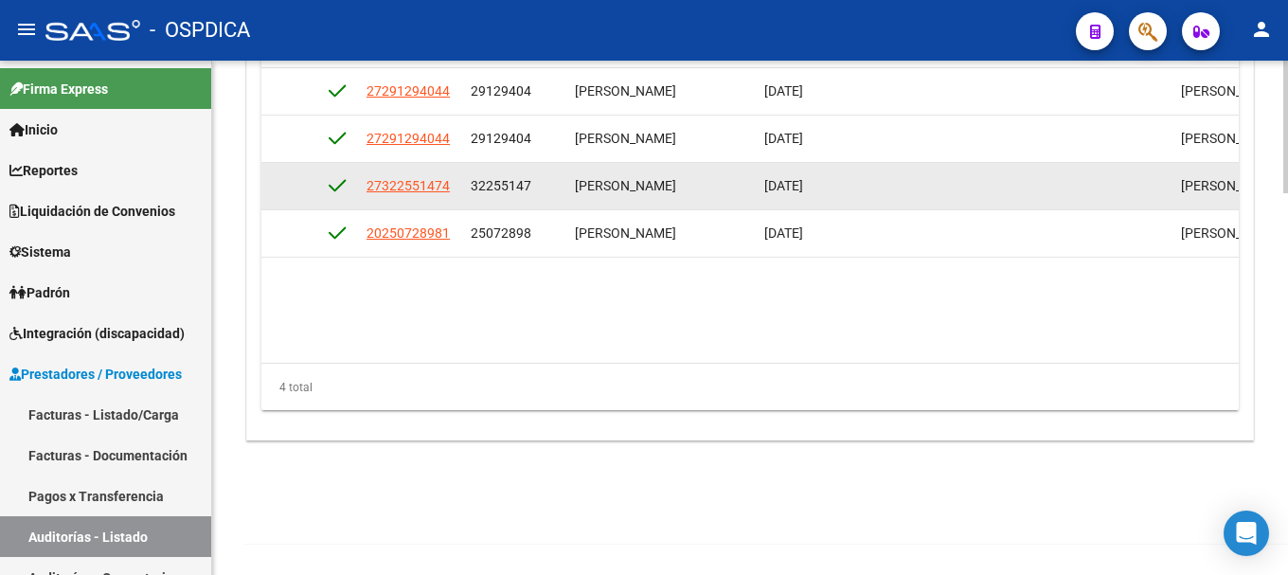
drag, startPoint x: 517, startPoint y: 182, endPoint x: 464, endPoint y: 191, distance: 53.9
click at [464, 191] on datatable-body-cell "32255147" at bounding box center [515, 186] width 104 height 46
copy span "32255147"
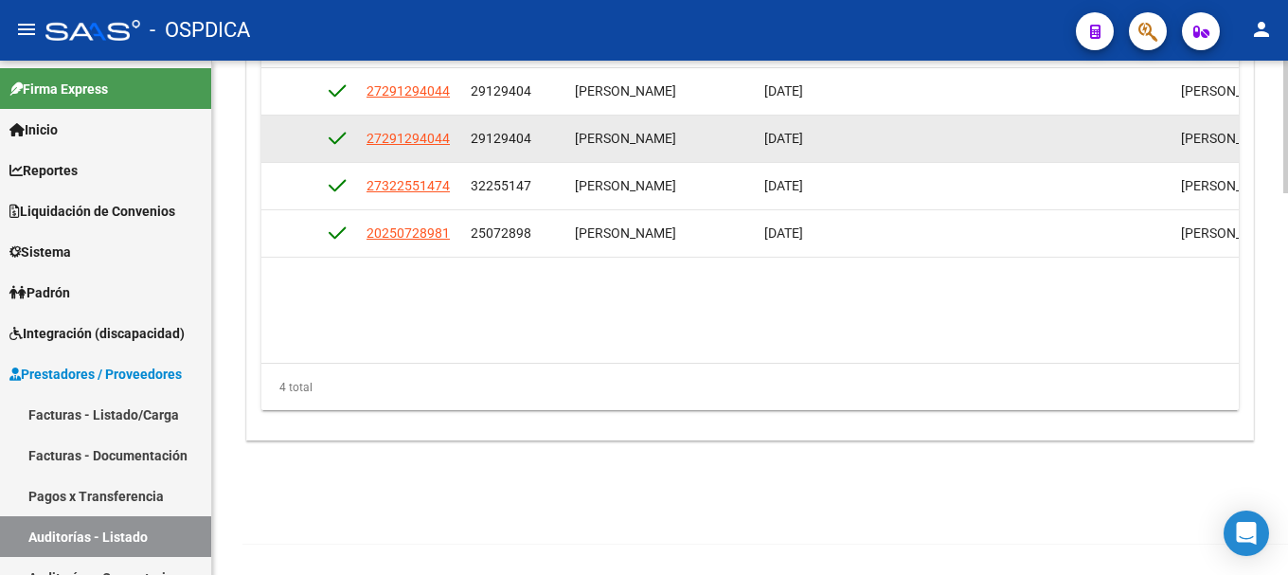
drag, startPoint x: 540, startPoint y: 133, endPoint x: 474, endPoint y: 133, distance: 65.3
click at [464, 134] on datatable-body-cell "29129404" at bounding box center [515, 139] width 104 height 46
copy span "29129404"
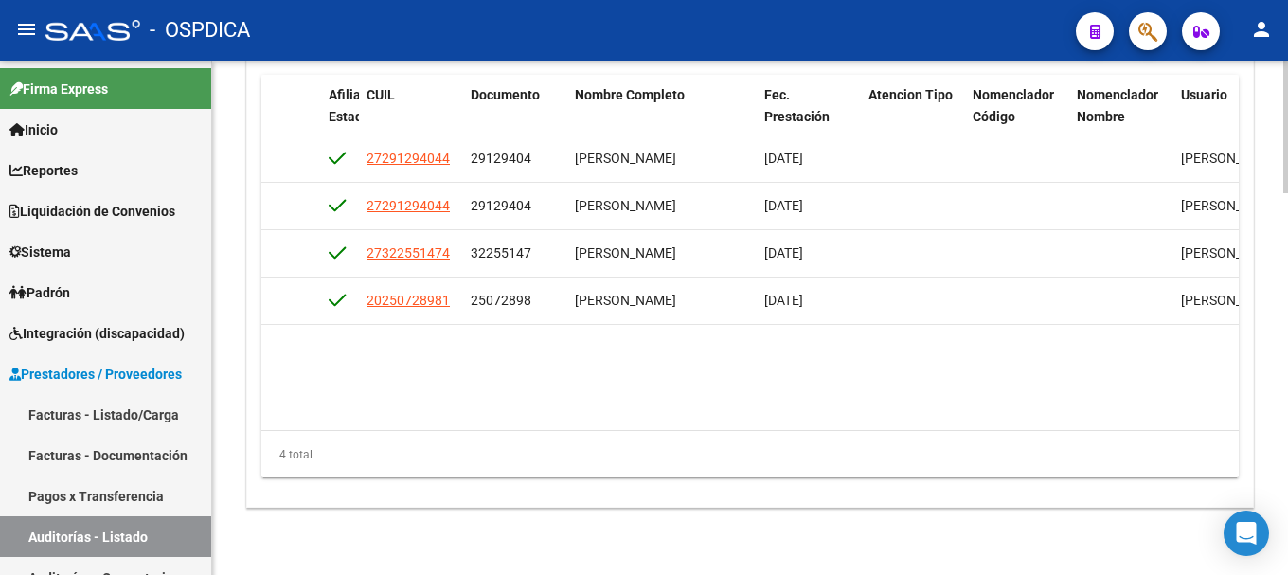
scroll to position [1390, 0]
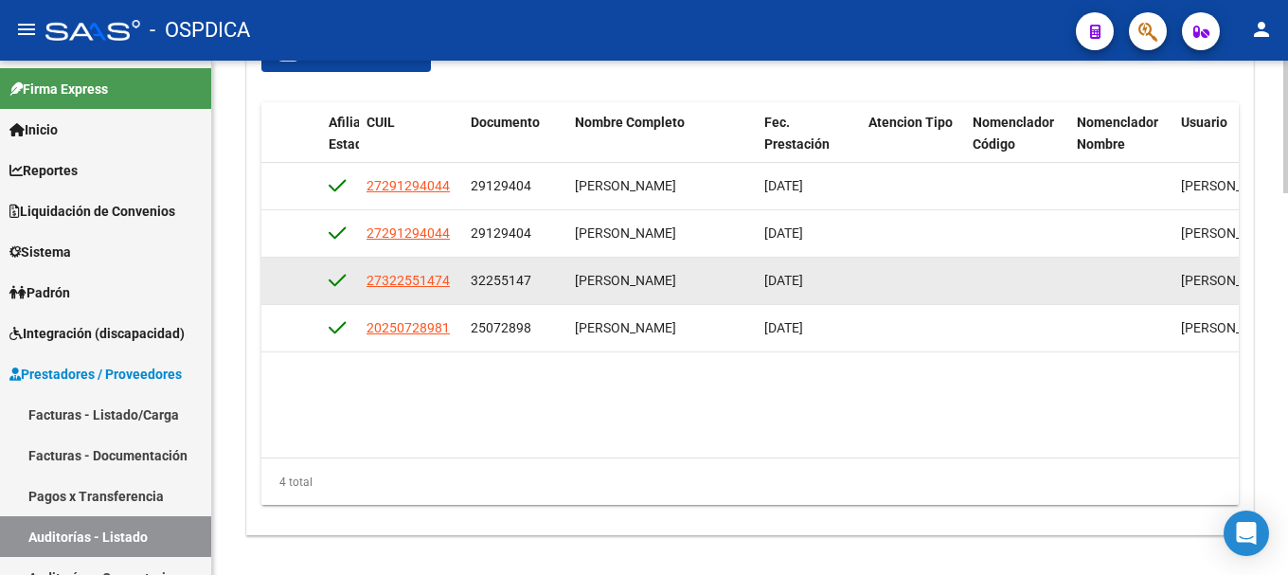
drag, startPoint x: 508, startPoint y: 276, endPoint x: 461, endPoint y: 287, distance: 48.7
click at [461, 287] on div "1291 A07 - BAYRES $ 16.034,00 $ 16.034,00 $ 0,00 18-33225 CON.01 27322551474 32…" at bounding box center [425, 281] width 2556 height 47
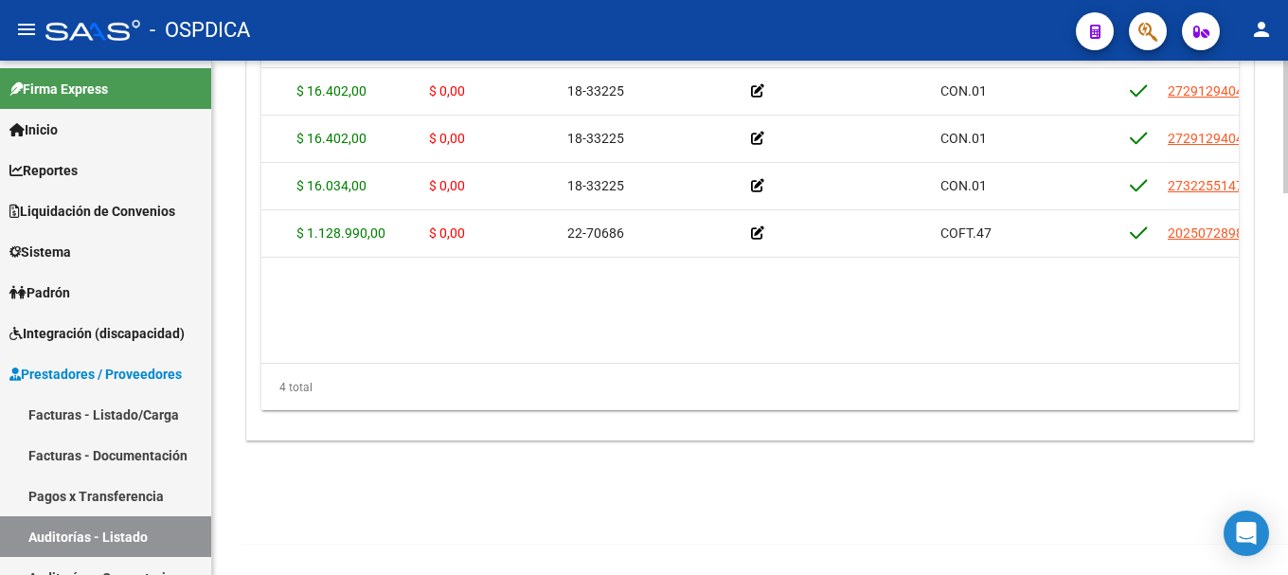
scroll to position [0, 0]
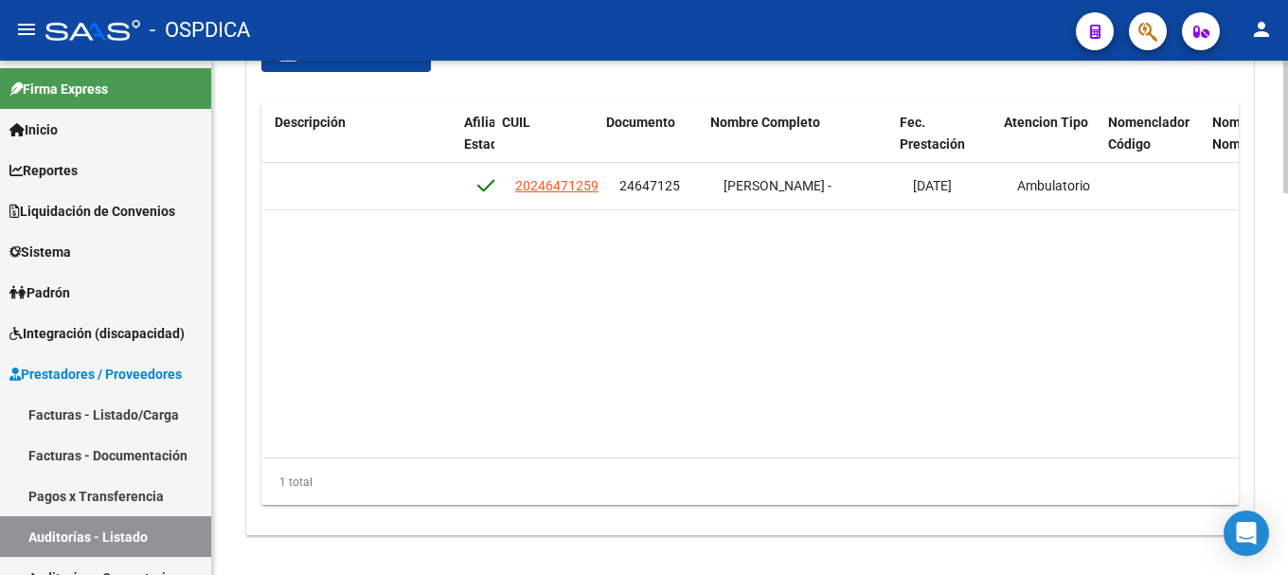
scroll to position [0, 979]
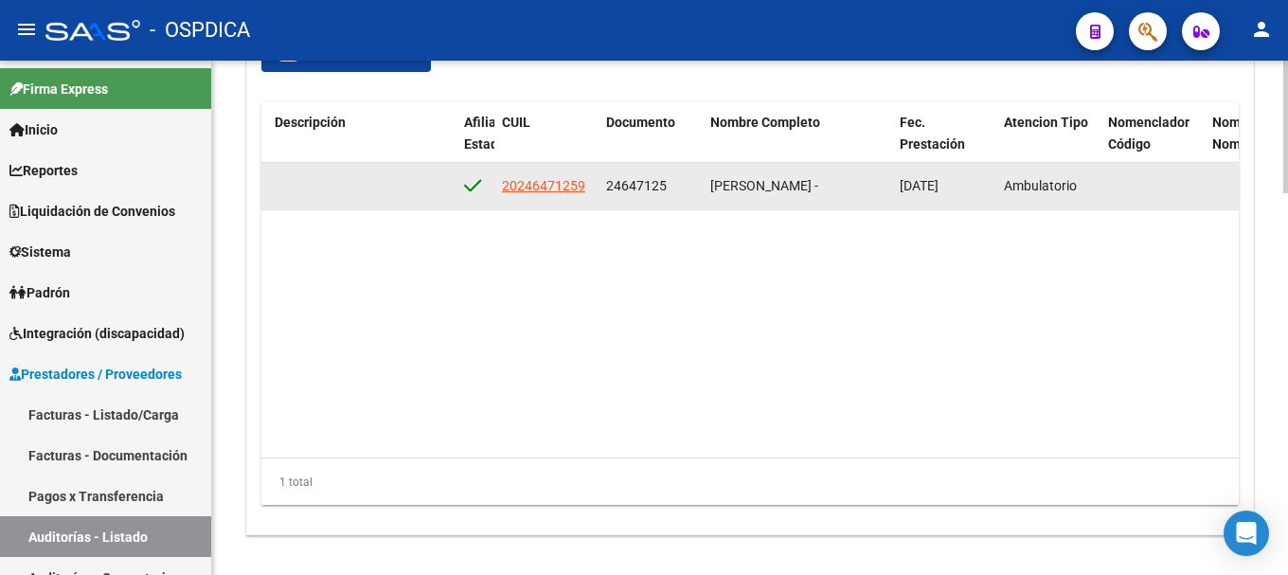
drag, startPoint x: 654, startPoint y: 187, endPoint x: 606, endPoint y: 194, distance: 48.7
click at [606, 194] on div "24647125" at bounding box center [650, 186] width 89 height 22
copy span "24647125"
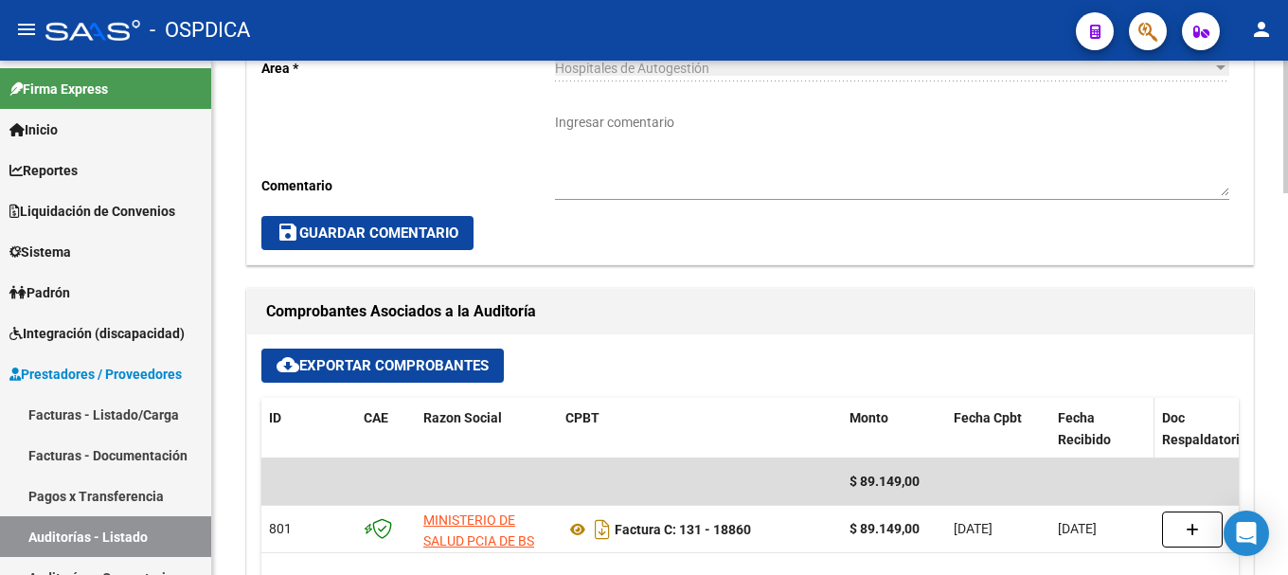
scroll to position [348, 0]
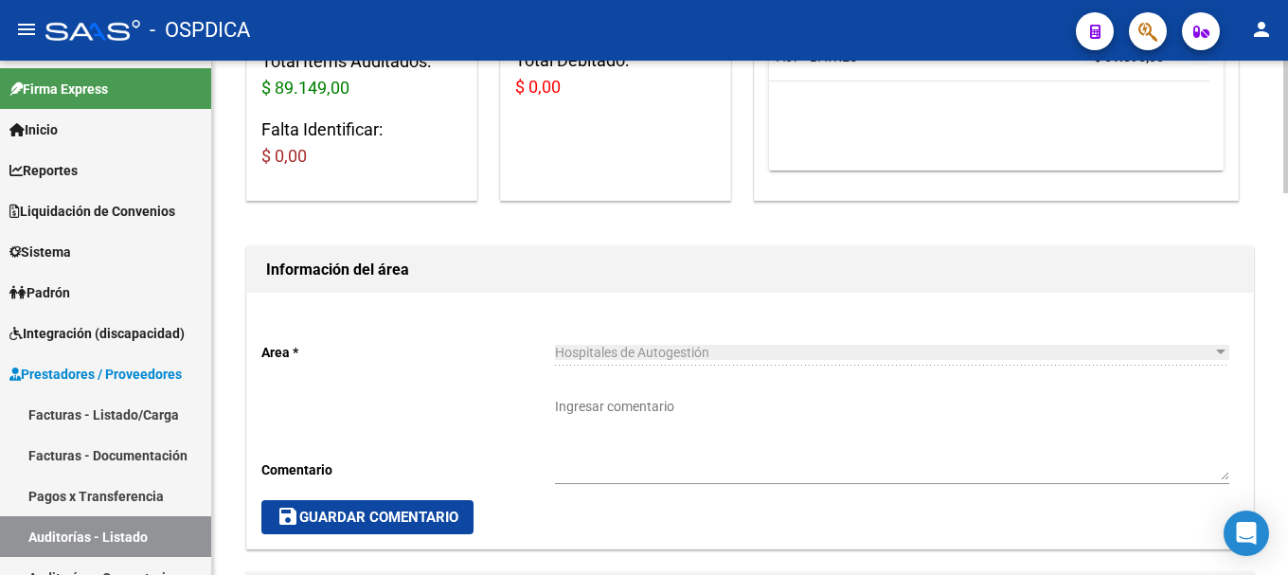
drag, startPoint x: 609, startPoint y: 345, endPoint x: 603, endPoint y: 368, distance: 24.3
click at [606, 353] on span "Hospitales de Autogestión" at bounding box center [632, 352] width 154 height 15
click at [605, 418] on textarea "Ingresar comentario" at bounding box center [892, 438] width 674 height 83
type textarea "SIN DEBITO OK"
click at [344, 511] on span "save Guardar Comentario" at bounding box center [367, 516] width 182 height 17
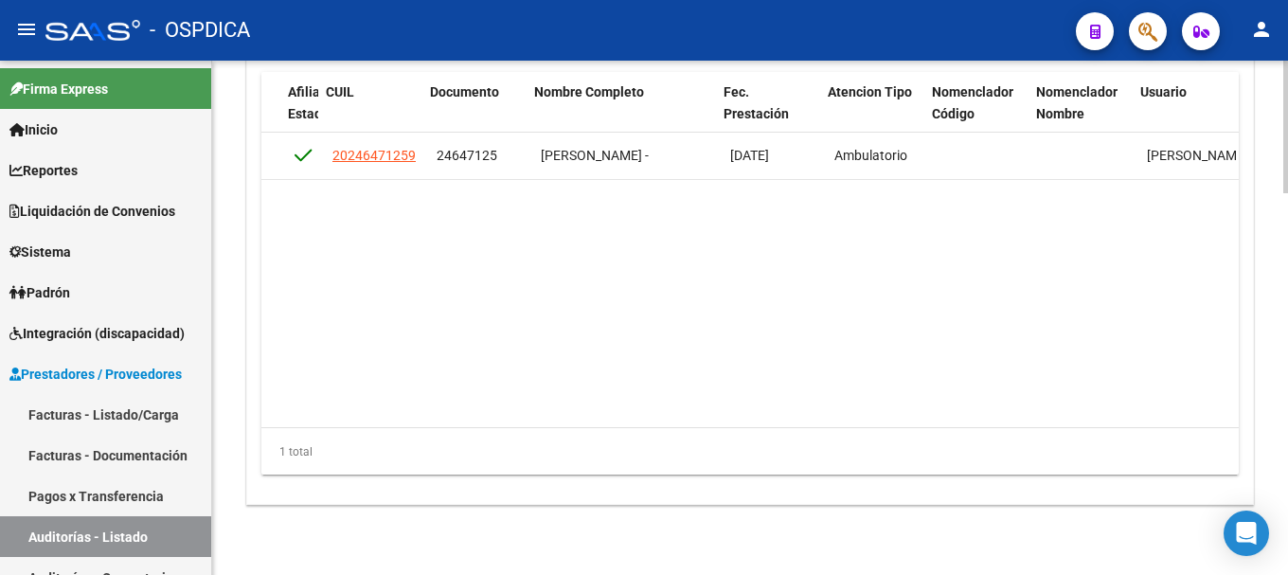
scroll to position [0, 1145]
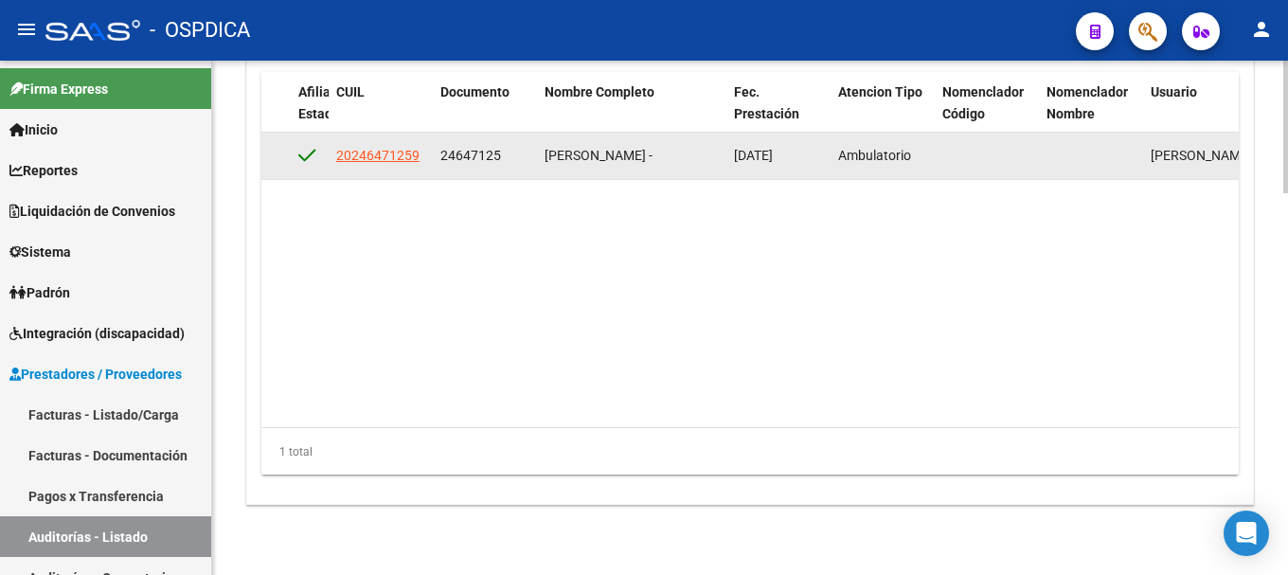
drag, startPoint x: 505, startPoint y: 147, endPoint x: 438, endPoint y: 160, distance: 67.6
click at [438, 160] on datatable-body-cell "24647125" at bounding box center [485, 156] width 104 height 46
copy span "24647125"
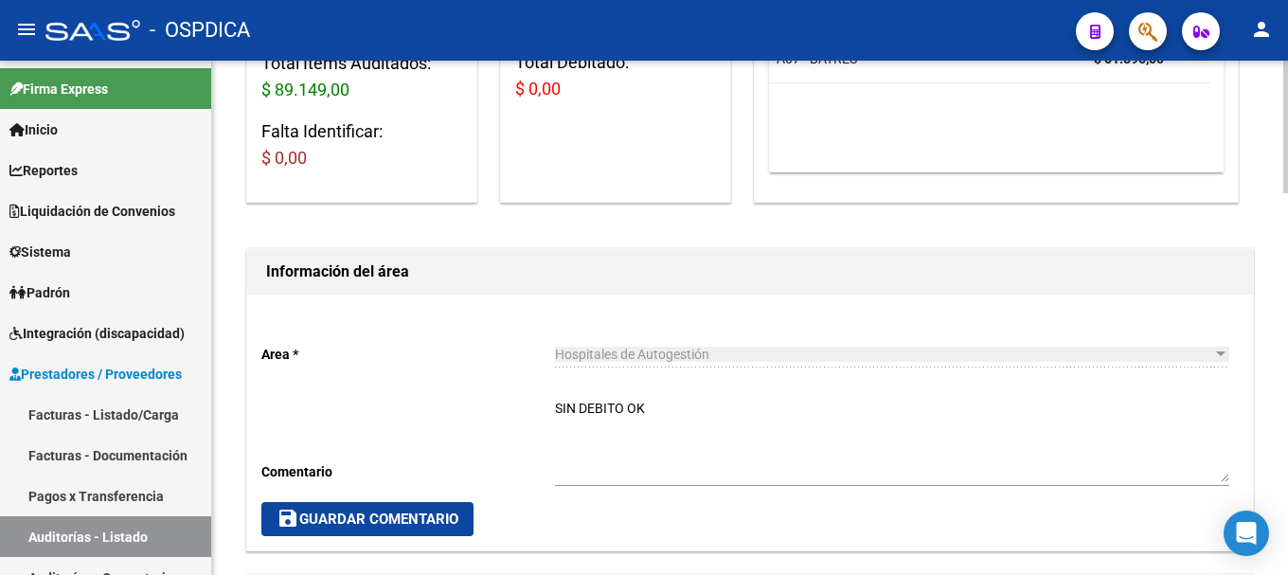
scroll to position [473, 0]
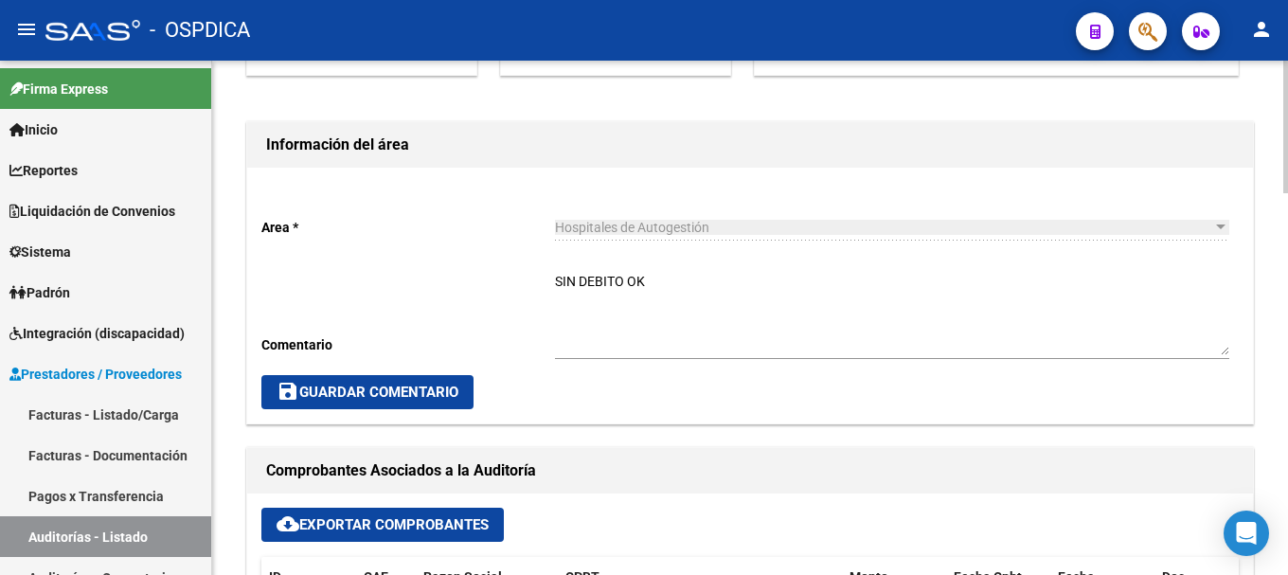
click at [632, 234] on span "Hospitales de Autogestión" at bounding box center [632, 227] width 154 height 15
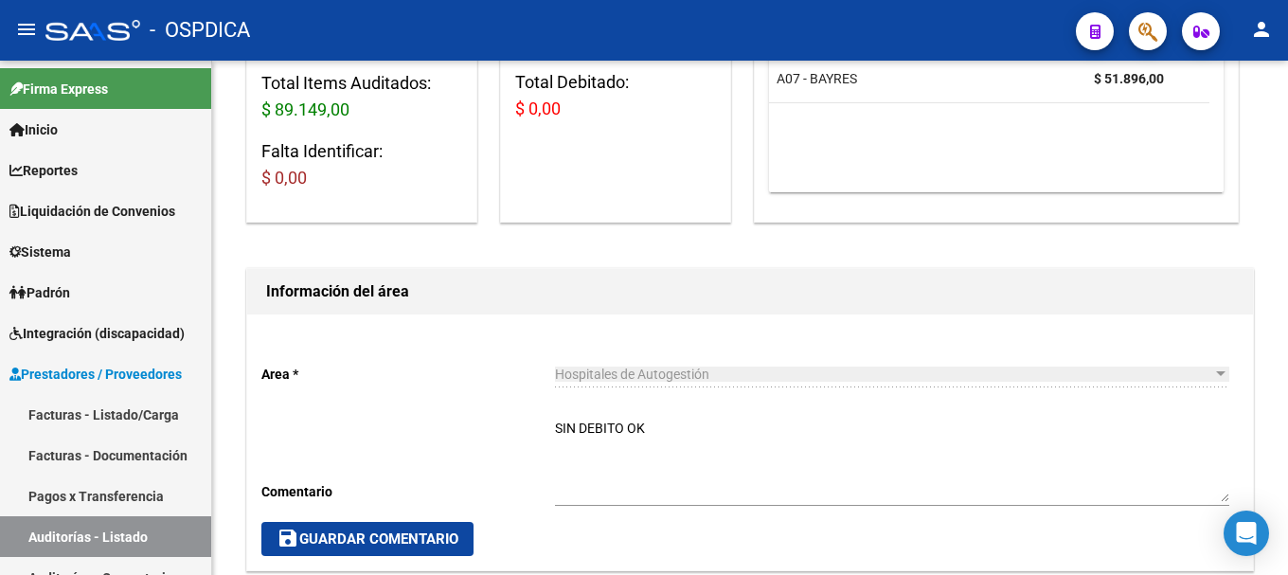
scroll to position [189, 0]
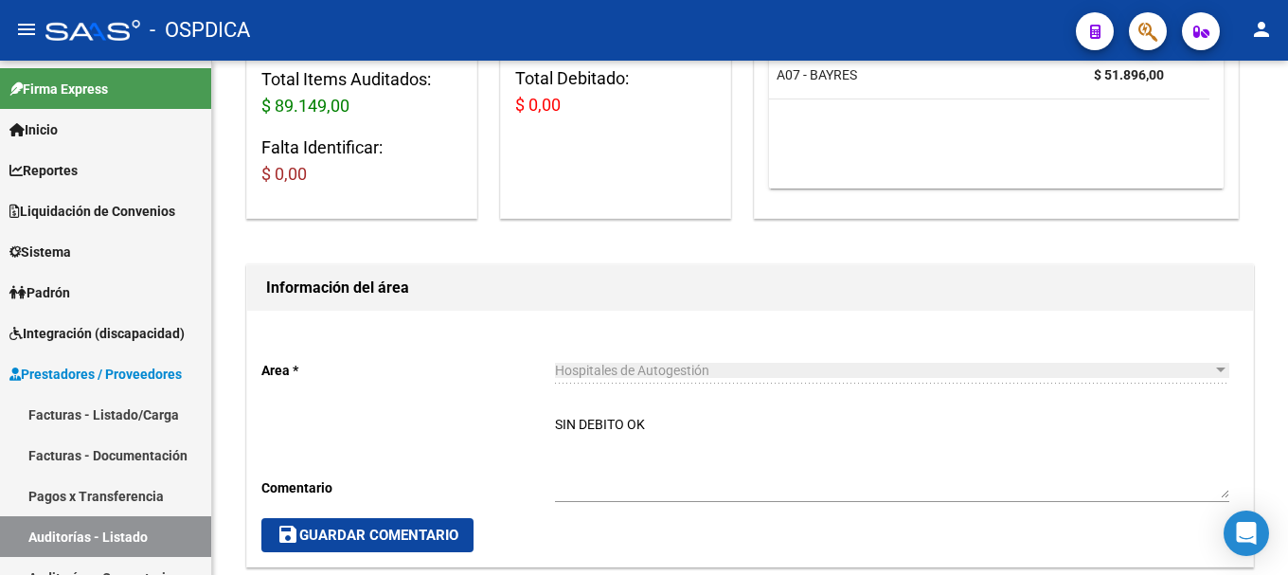
scroll to position [284, 0]
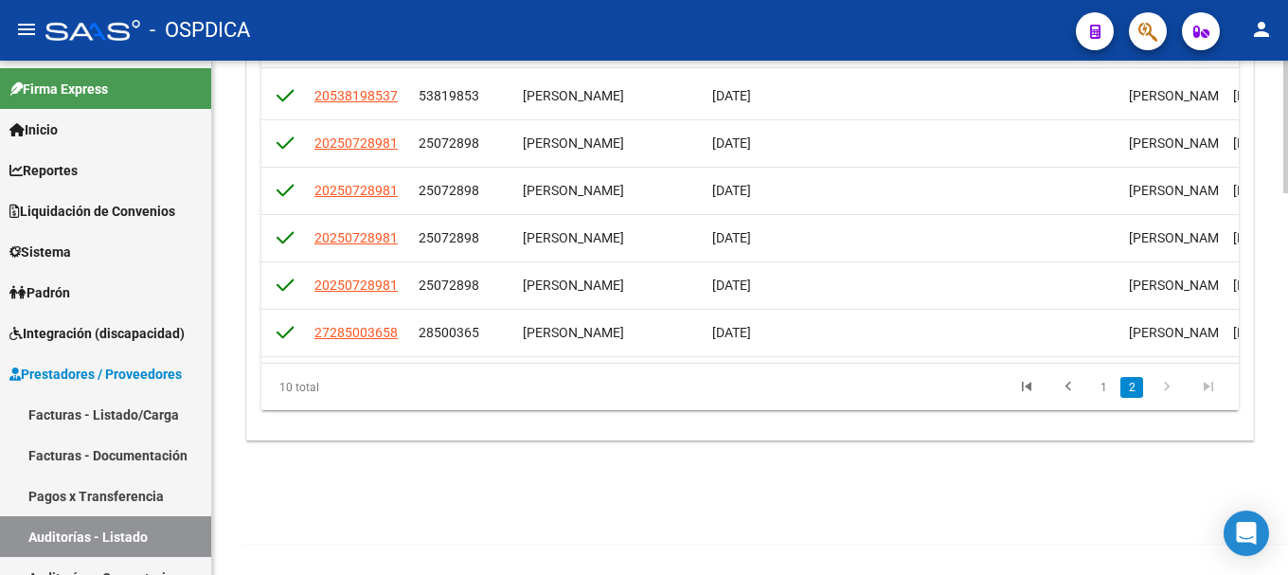
scroll to position [200, 1155]
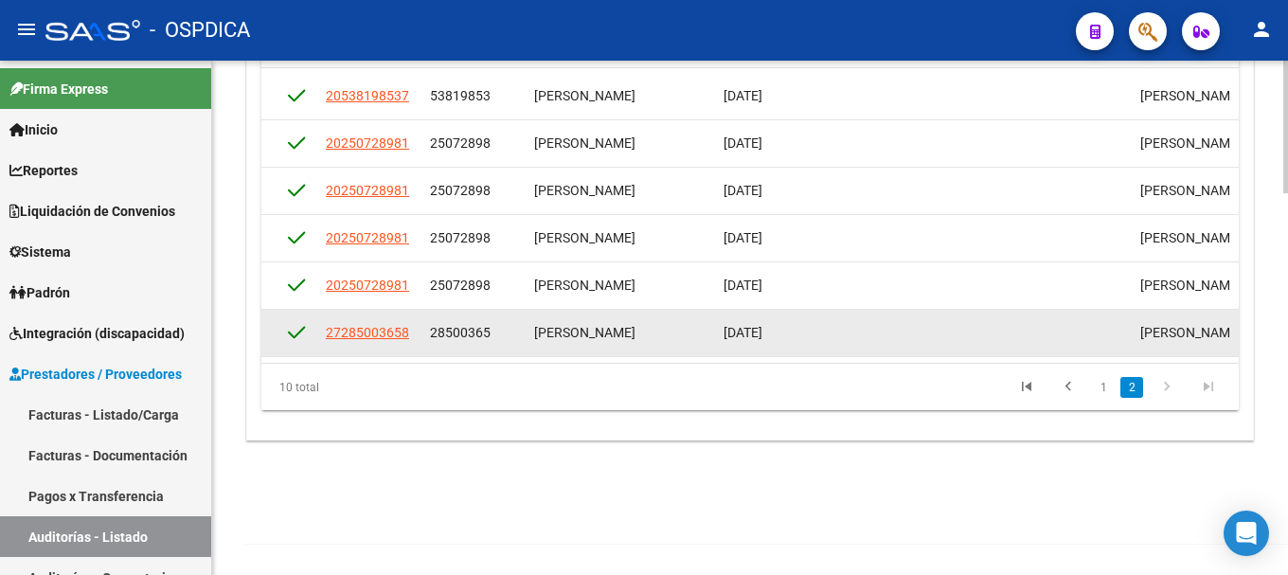
drag, startPoint x: 495, startPoint y: 321, endPoint x: 425, endPoint y: 317, distance: 70.2
click at [425, 317] on datatable-body-cell "28500365" at bounding box center [474, 333] width 104 height 46
copy span "28500365"
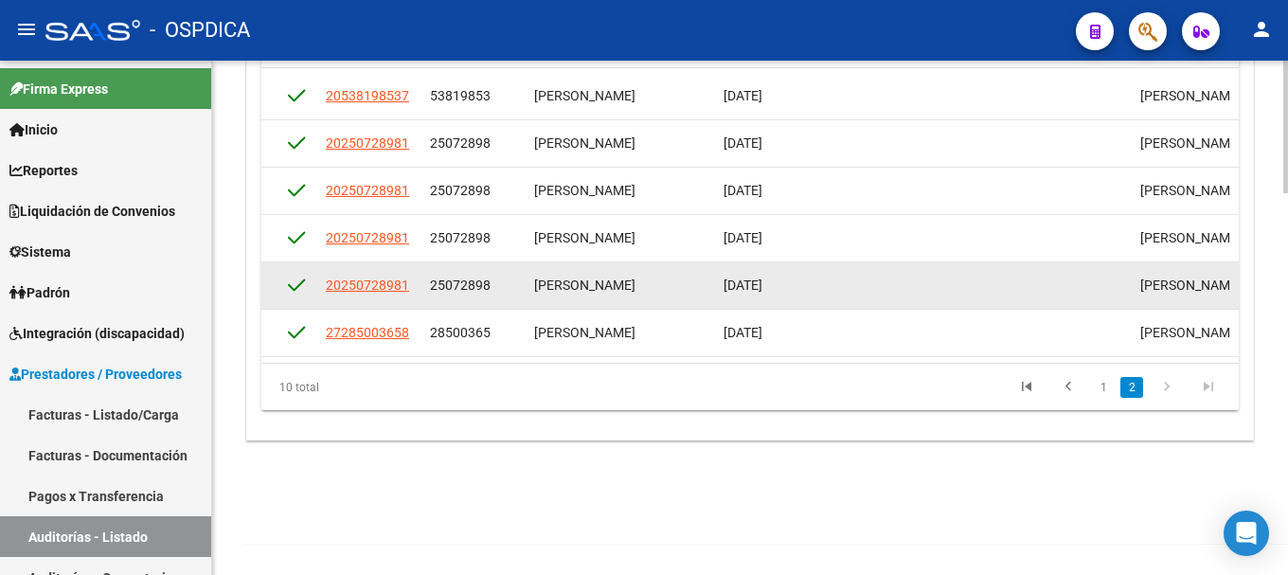
drag, startPoint x: 496, startPoint y: 276, endPoint x: 420, endPoint y: 276, distance: 75.7
click at [420, 276] on div "1258 A07 - BAYRES $ 16.812,00 $ 16.812,00 $ 0,00 11-38799 GUAR.01 20250728981 2…" at bounding box center [384, 285] width 2556 height 47
copy div "25072898"
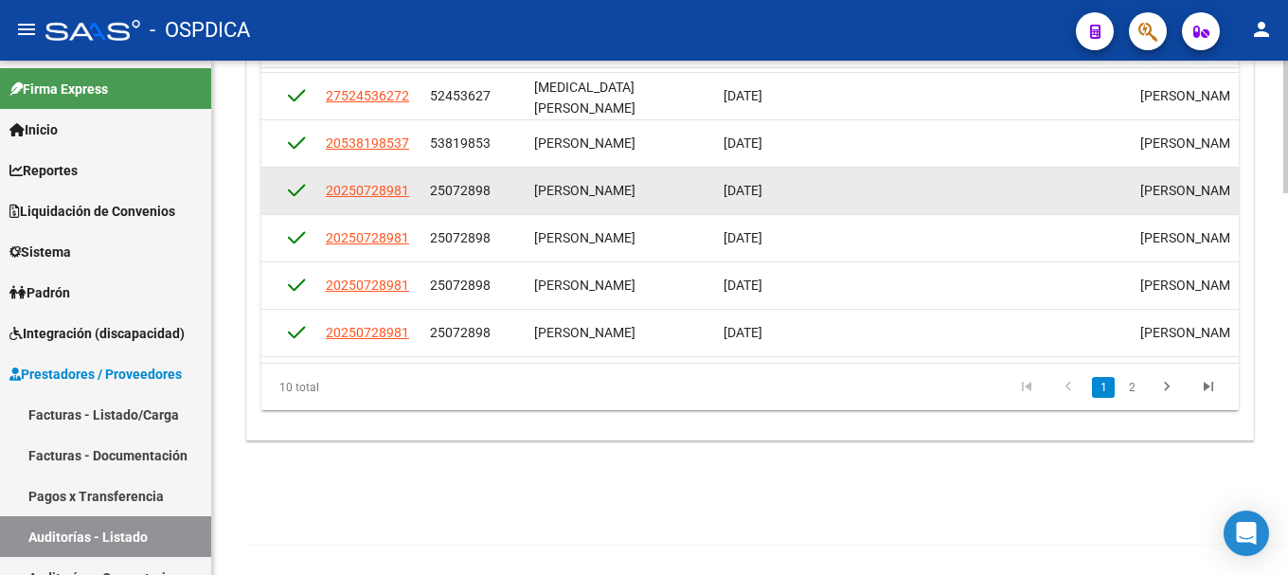
scroll to position [105, 1155]
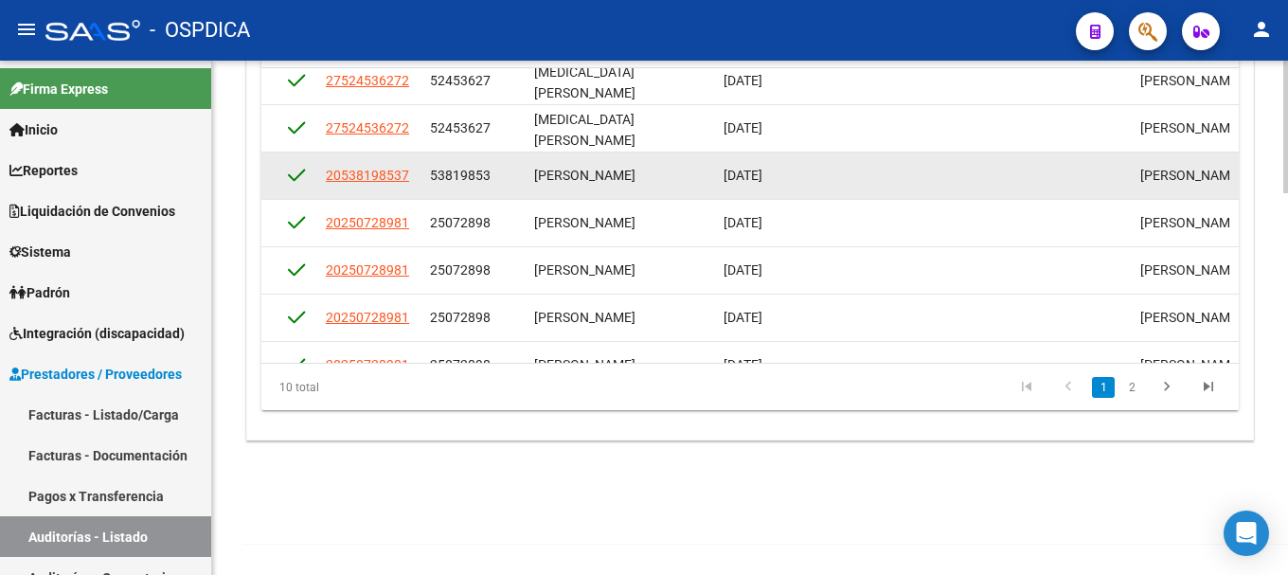
drag, startPoint x: 496, startPoint y: 167, endPoint x: 421, endPoint y: 169, distance: 74.8
click at [421, 169] on div "1264 A07 - BAYRES $ 16.812,00 $ 16.812,00 $ 0,00 11-38799 GUAR.01 20538198537 5…" at bounding box center [384, 175] width 2556 height 47
copy div "53819853"
drag, startPoint x: 511, startPoint y: 187, endPoint x: 489, endPoint y: 168, distance: 29.6
click at [511, 186] on div "53819853" at bounding box center [474, 176] width 89 height 22
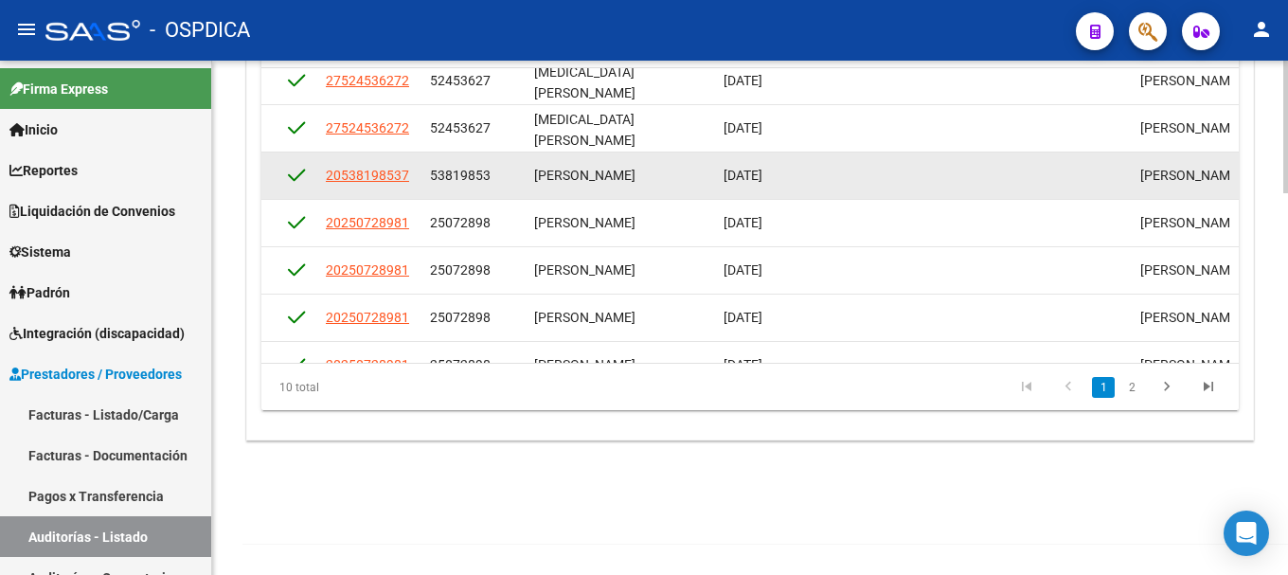
click at [492, 175] on div "53819853" at bounding box center [474, 176] width 89 height 22
drag, startPoint x: 685, startPoint y: 174, endPoint x: 555, endPoint y: 169, distance: 129.8
click at [526, 182] on datatable-body-cell "SANTINO NEYEN ROLON" at bounding box center [620, 175] width 189 height 46
copy span "SANTINO NEYEN ROLON"
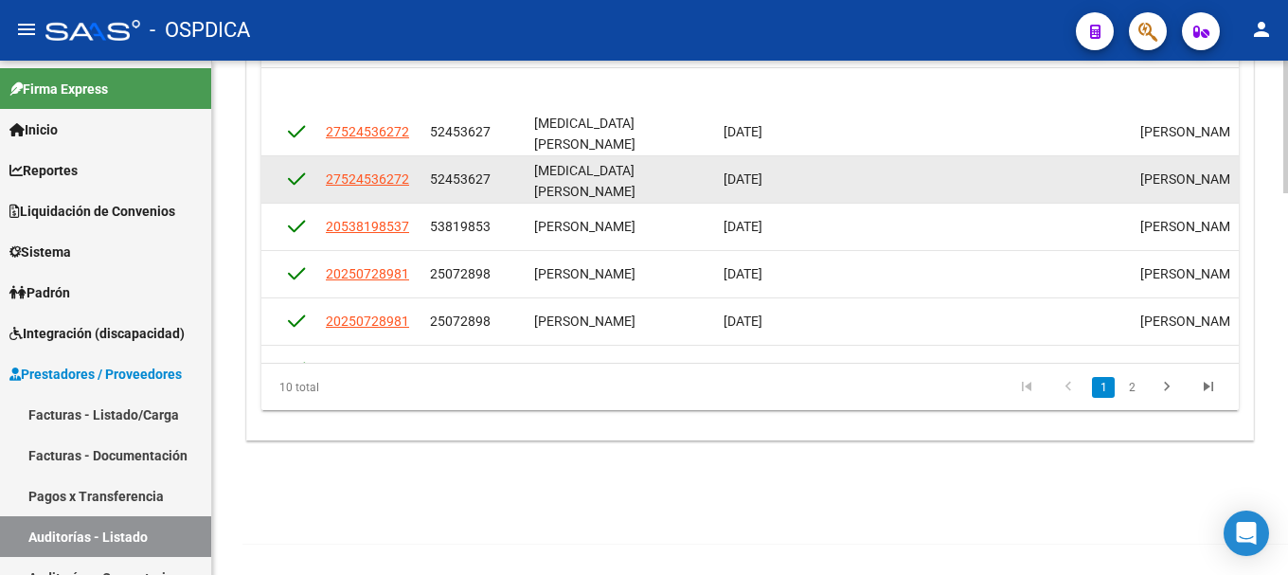
scroll to position [10, 1155]
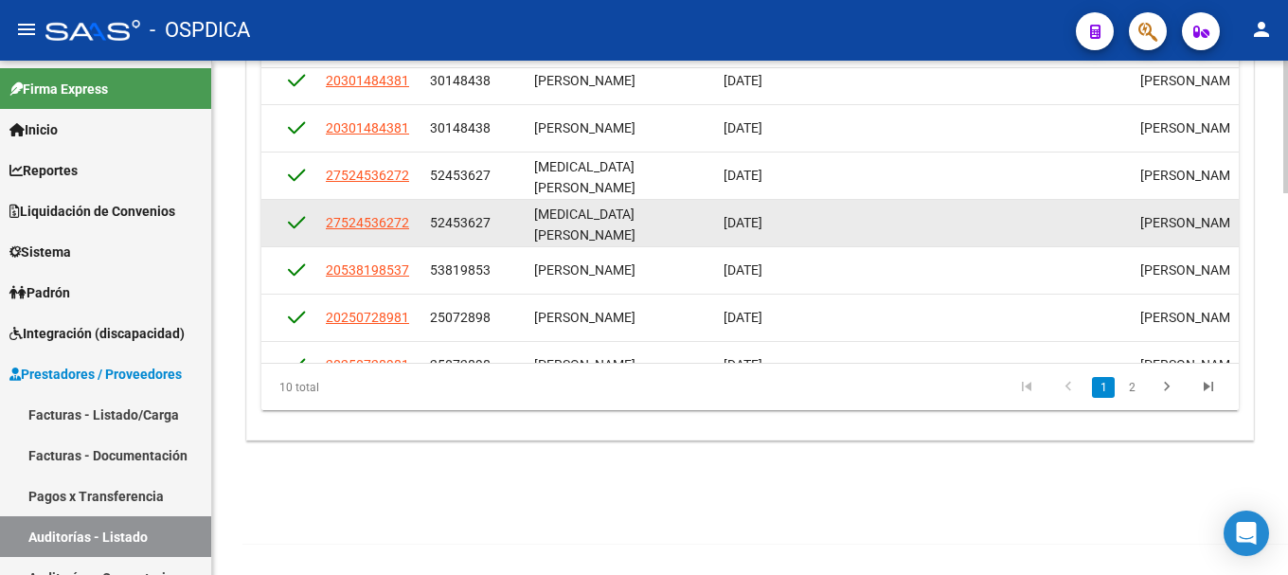
drag, startPoint x: 462, startPoint y: 212, endPoint x: 420, endPoint y: 218, distance: 42.0
click at [418, 218] on div "1265 A07 - BAYRES $ 15.567,00 $ 15.567,00 $ 0,00 11-38799 CON.01 27524536272 52…" at bounding box center [384, 223] width 2556 height 47
copy div "52453627"
drag, startPoint x: 536, startPoint y: 207, endPoint x: 616, endPoint y: 234, distance: 84.7
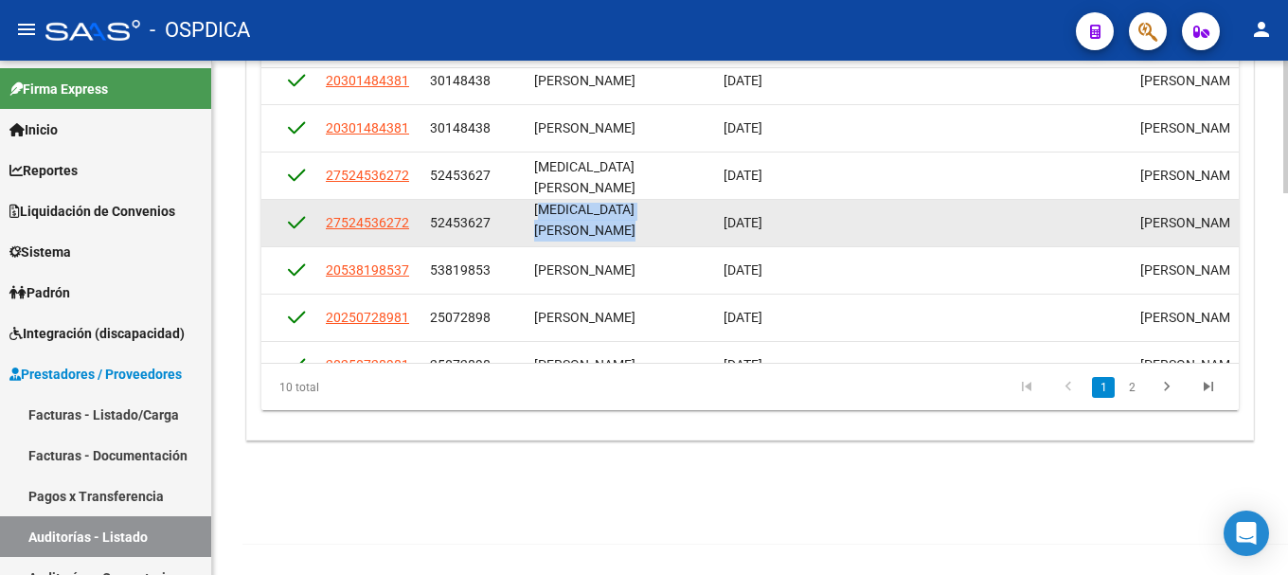
click at [616, 234] on div "YASMIN ABRIL CASTRO FLORES" at bounding box center [621, 223] width 174 height 40
copy span "YASMIN ABRIL CASTRO FLORES"
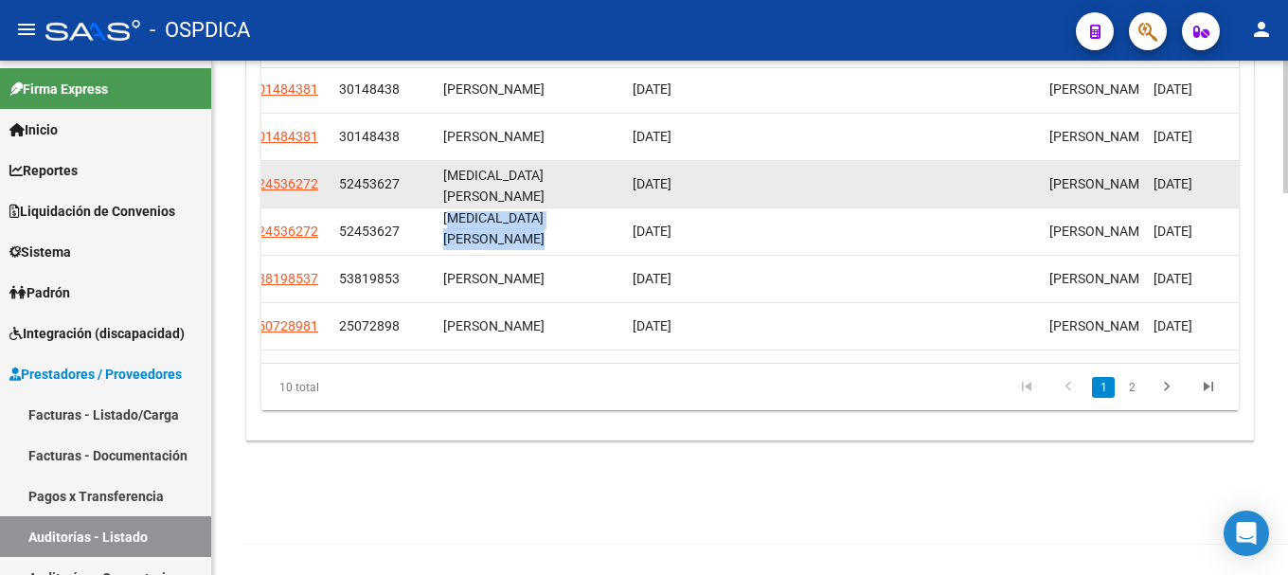
scroll to position [0, 1246]
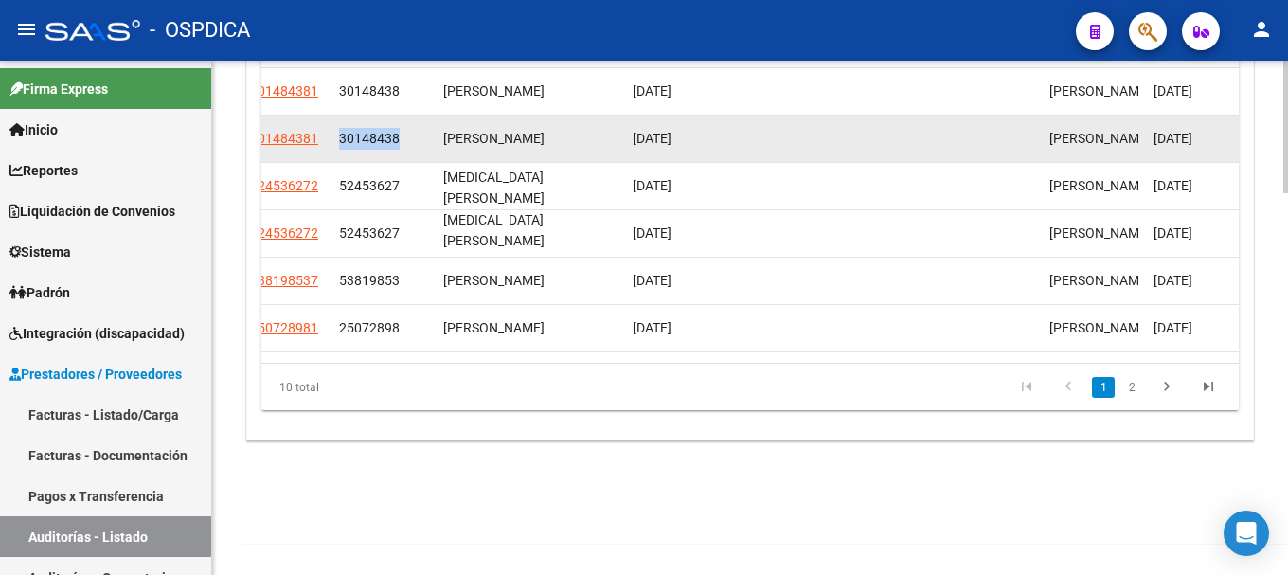
drag, startPoint x: 393, startPoint y: 129, endPoint x: 378, endPoint y: 145, distance: 22.1
click at [332, 138] on datatable-body-cell "30148438" at bounding box center [383, 139] width 104 height 46
drag, startPoint x: 398, startPoint y: 141, endPoint x: 332, endPoint y: 129, distance: 66.5
click at [332, 129] on datatable-body-cell "30148438" at bounding box center [383, 139] width 104 height 46
copy span "30148438"
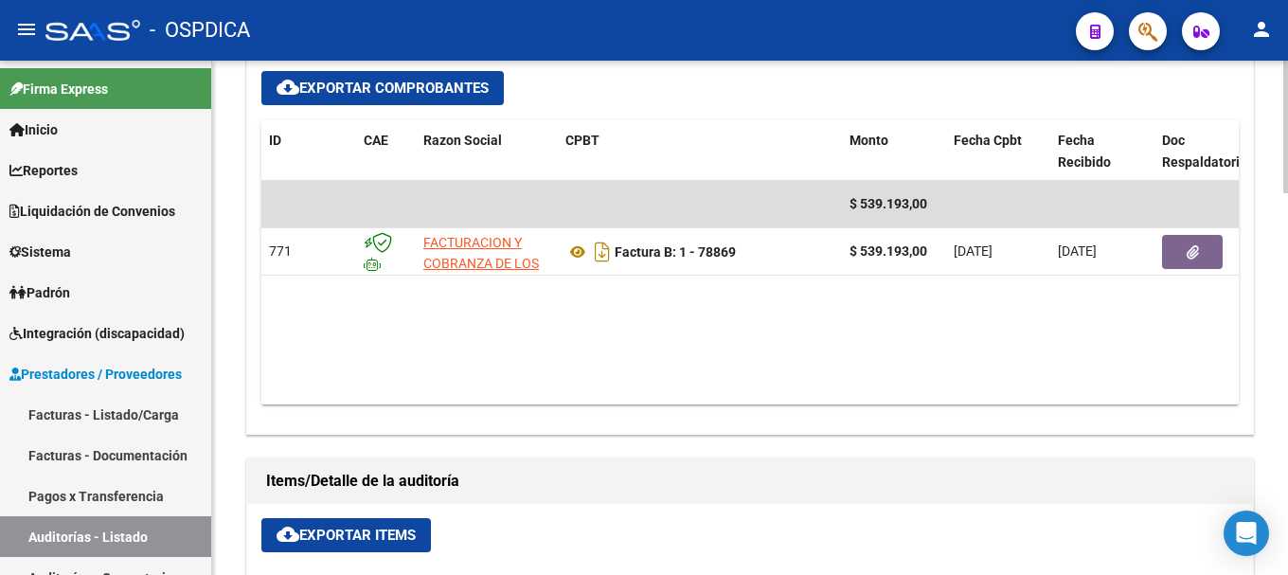
scroll to position [727, 0]
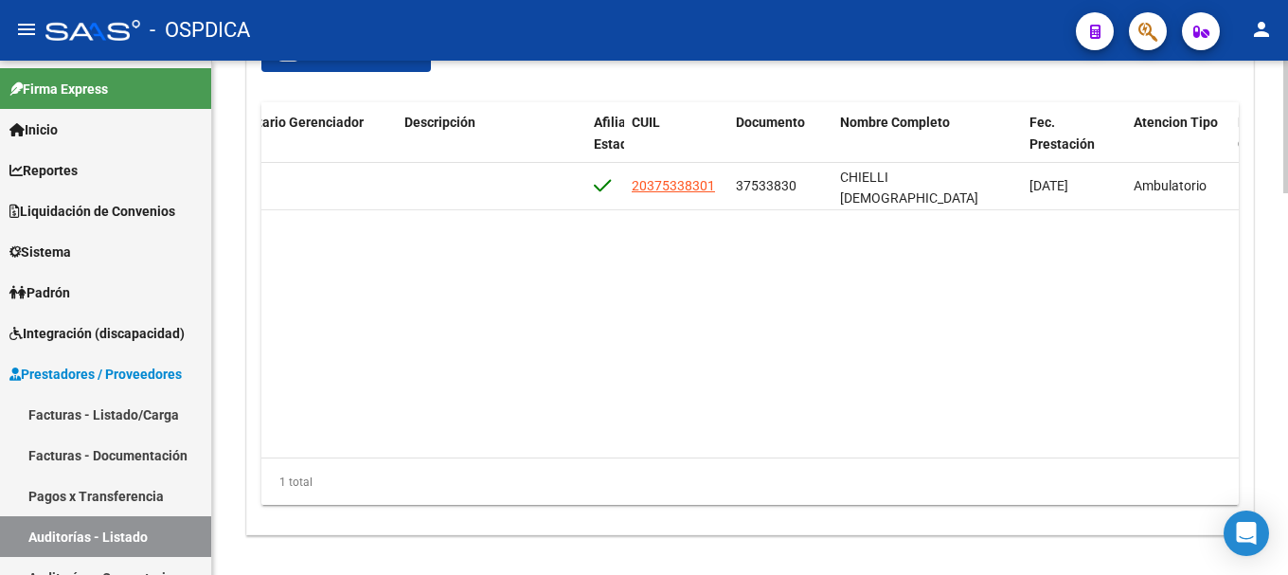
scroll to position [0, 853]
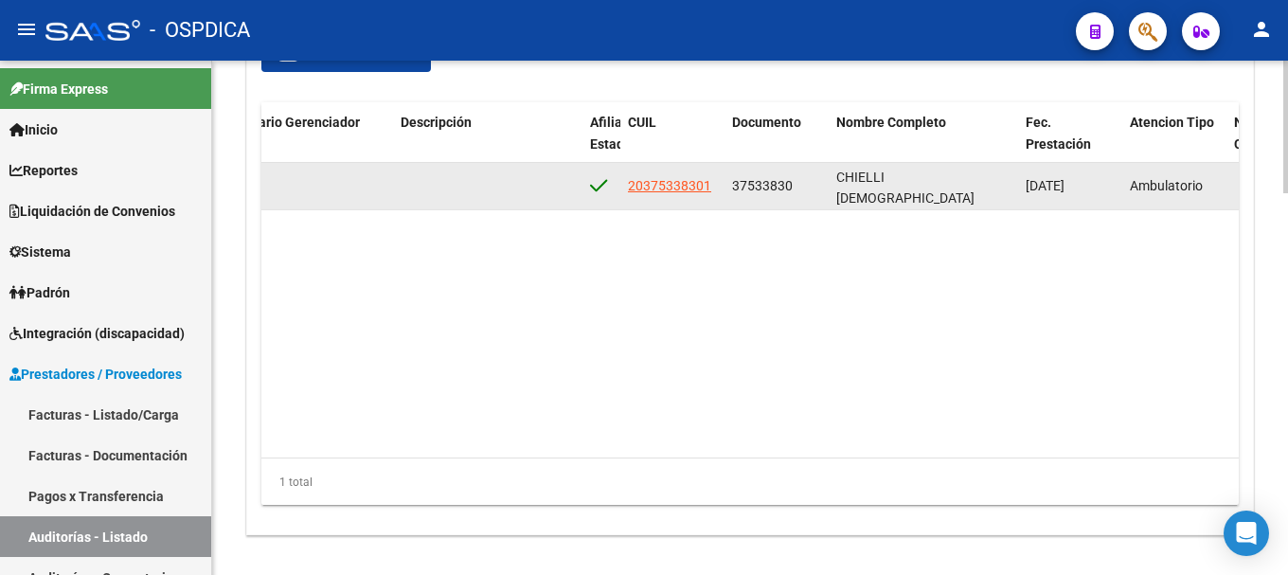
drag, startPoint x: 791, startPoint y: 186, endPoint x: 740, endPoint y: 188, distance: 51.2
click at [713, 194] on div "1142 A07 - BAYRES $ 42.591,00 $ 42.591,00 $ 0,00 20375338301 37533830 CHIELLI G…" at bounding box center [686, 186] width 2556 height 47
copy div "37533830"
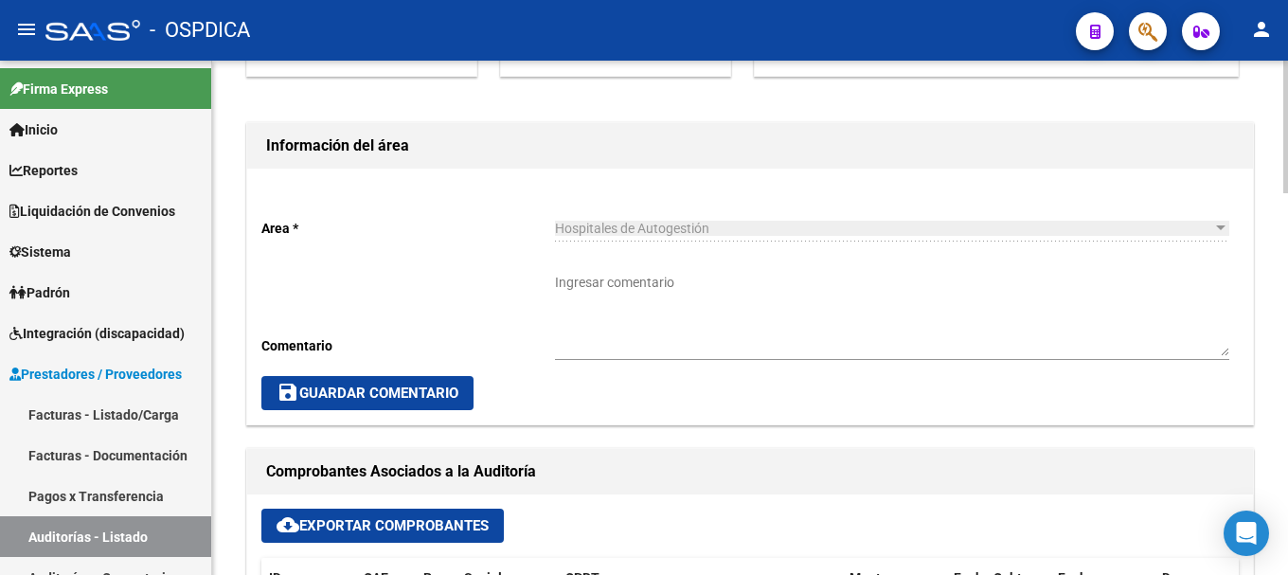
scroll to position [473, 0]
click at [666, 285] on textarea "Ingresar comentario" at bounding box center [892, 313] width 674 height 83
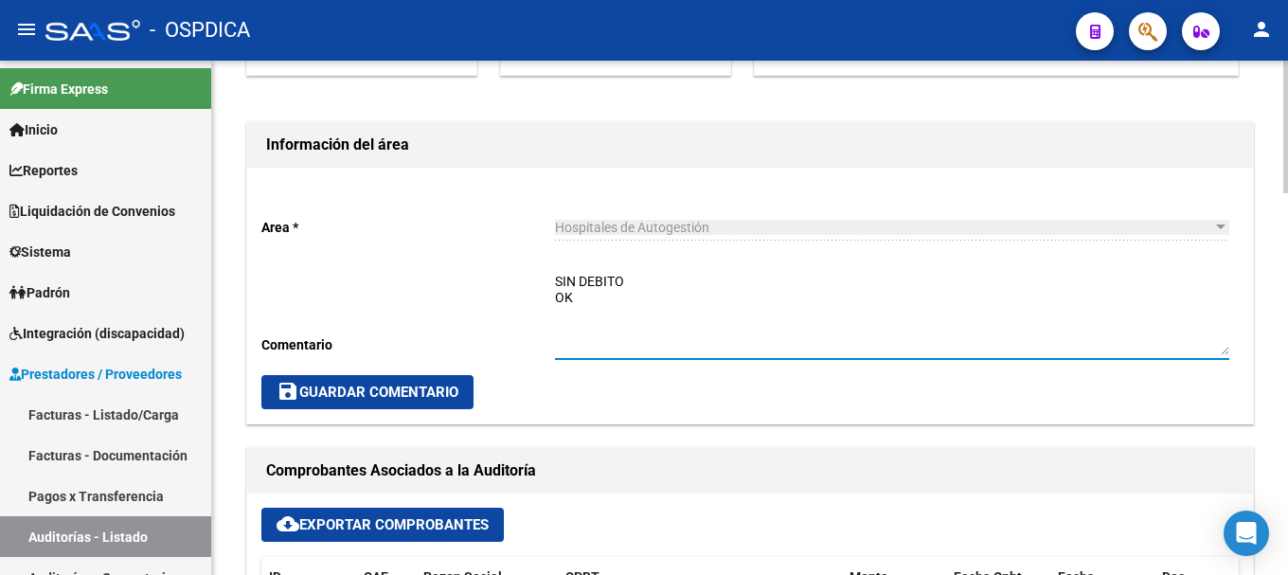
type textarea "SIN DEBITO OK"
click at [396, 382] on button "save Guardar Comentario" at bounding box center [367, 392] width 212 height 34
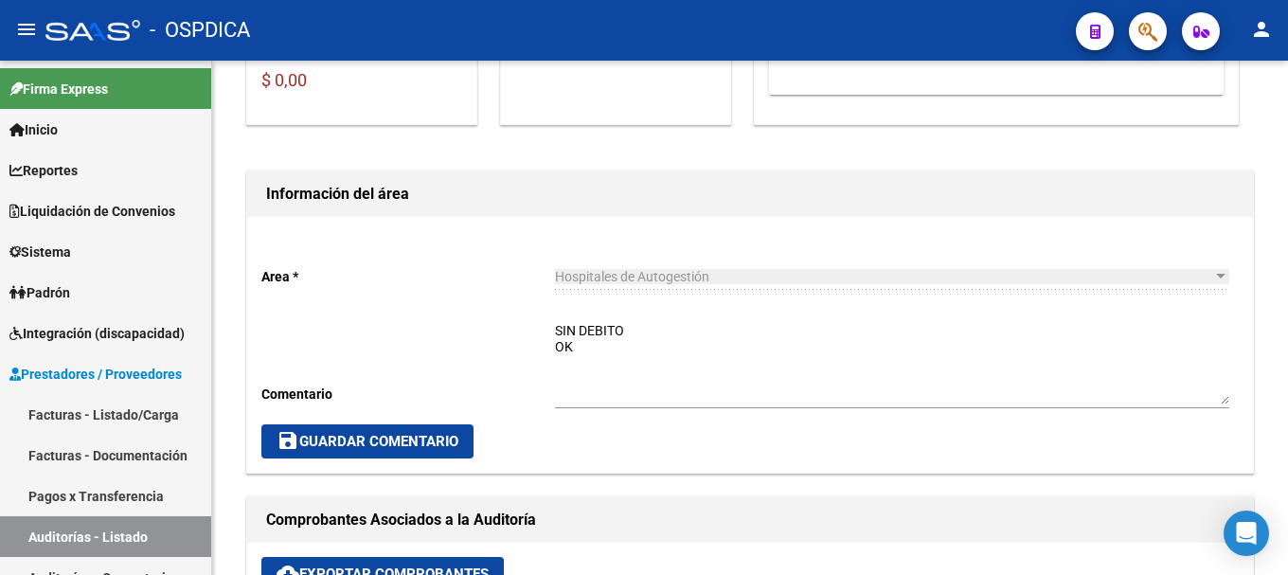
scroll to position [379, 0]
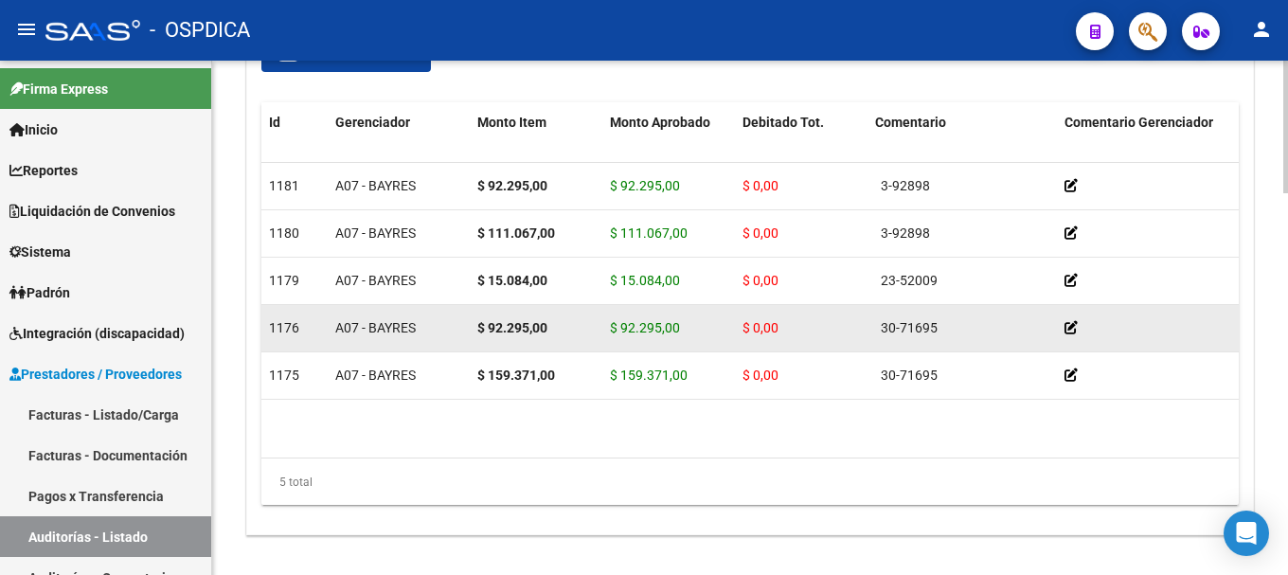
click at [1074, 323] on icon at bounding box center [1070, 327] width 13 height 13
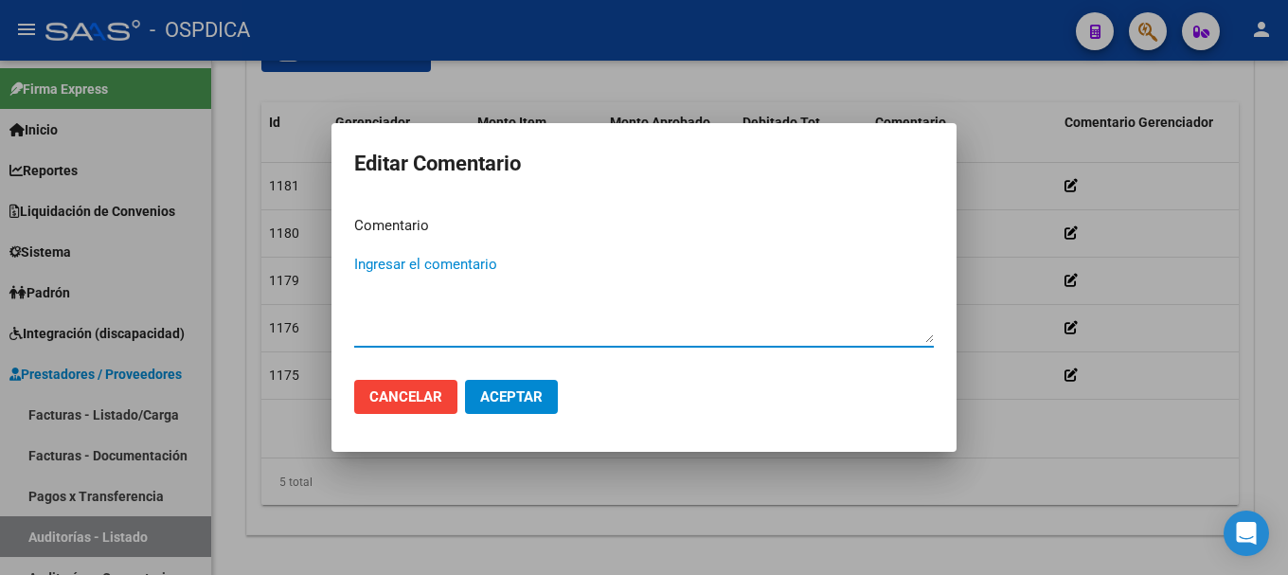
click at [413, 392] on span "Cancelar" at bounding box center [405, 396] width 73 height 17
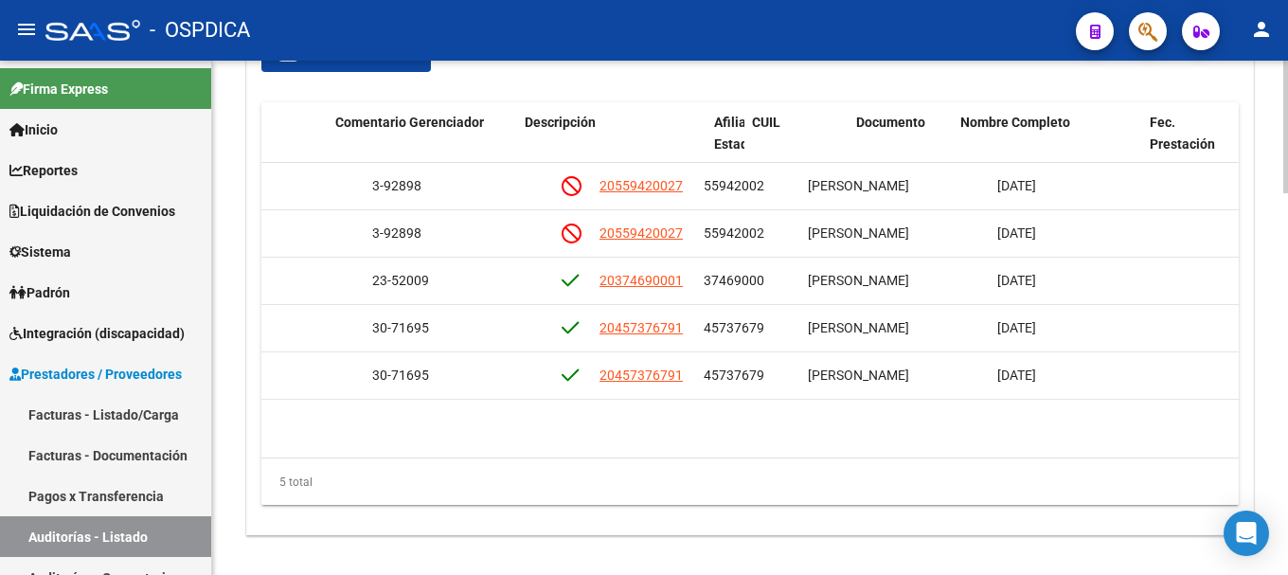
scroll to position [0, 937]
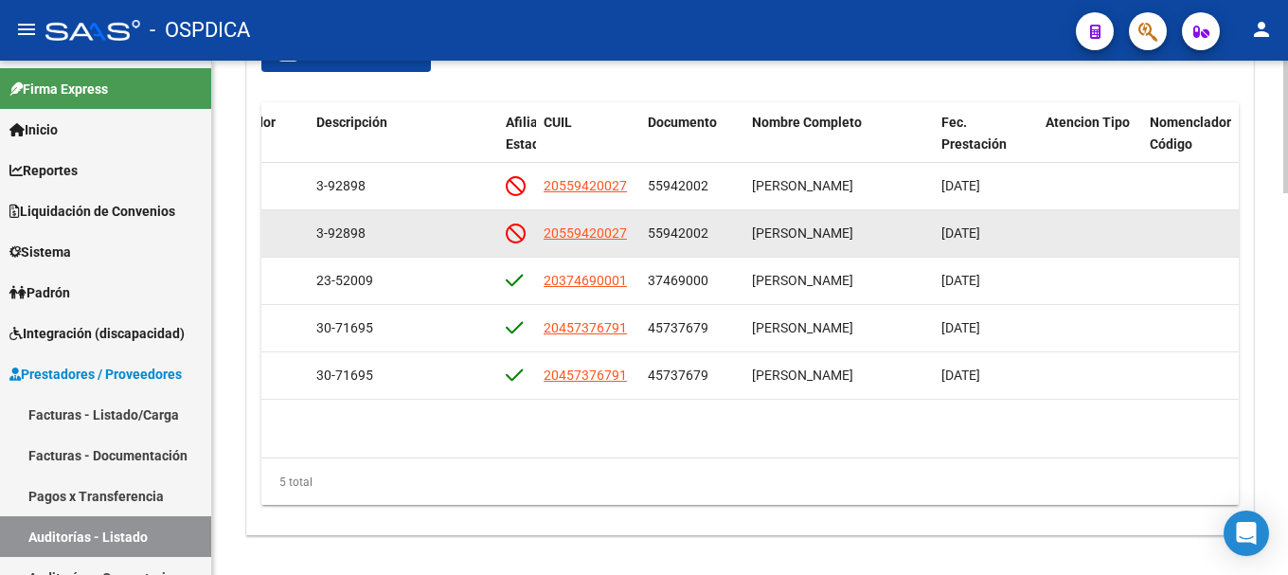
drag, startPoint x: 709, startPoint y: 232, endPoint x: 667, endPoint y: 232, distance: 41.7
click at [644, 239] on datatable-body-cell "55942002" at bounding box center [692, 233] width 104 height 46
copy span "55942002"
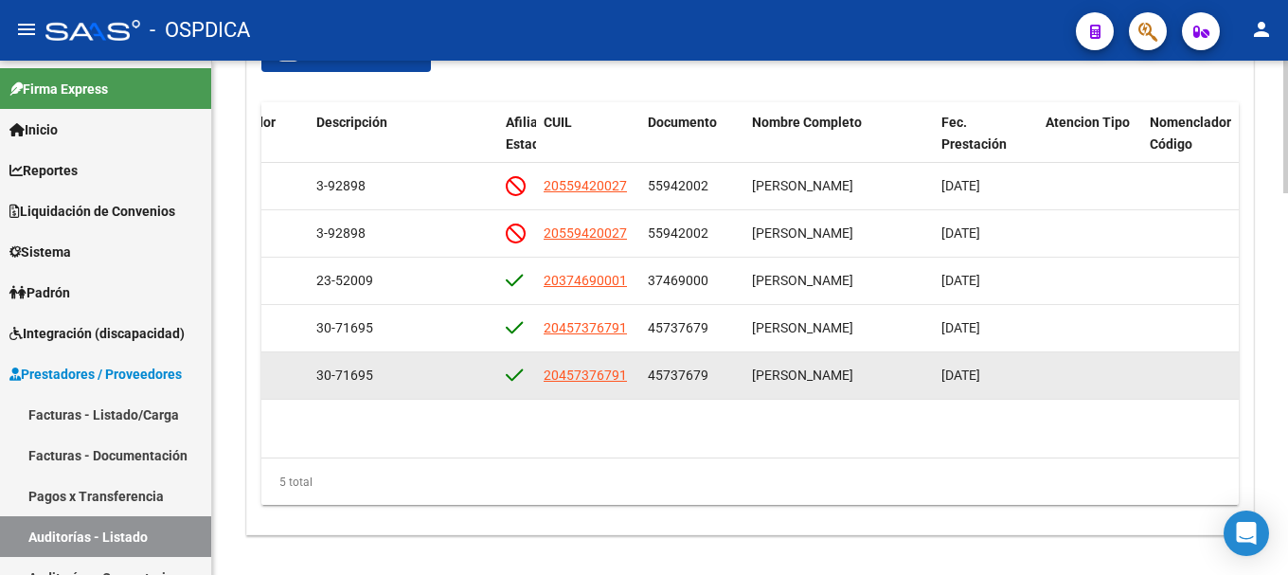
drag, startPoint x: 709, startPoint y: 370, endPoint x: 666, endPoint y: 373, distance: 43.6
click at [638, 373] on div "1175 A07 - BAYRES $ 159.371,00 $ 159.371,00 $ 0,00 30-71695 30-71695 2045737679…" at bounding box center [602, 375] width 2556 height 47
copy div "45737679"
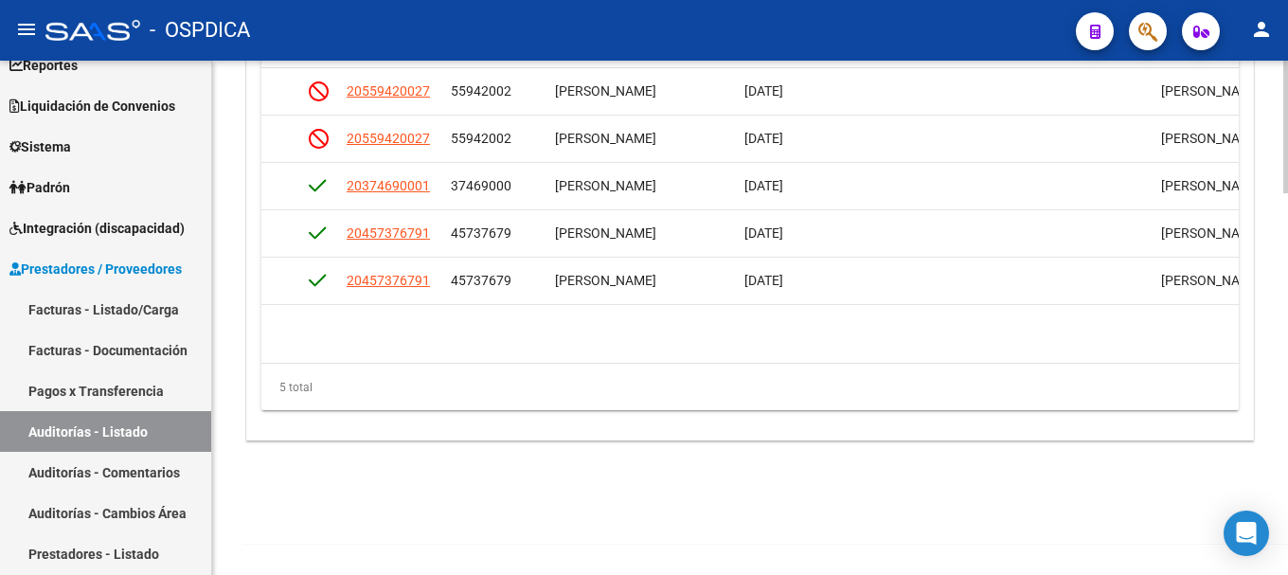
scroll to position [0, 1020]
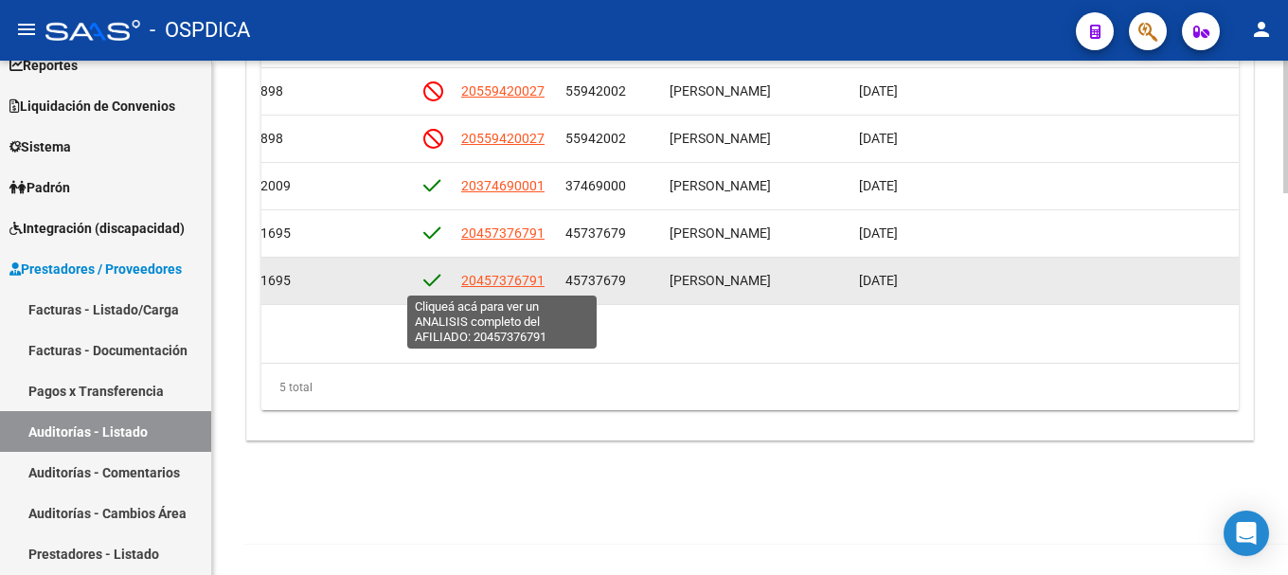
click at [486, 273] on span "20457376791" at bounding box center [502, 280] width 83 height 15
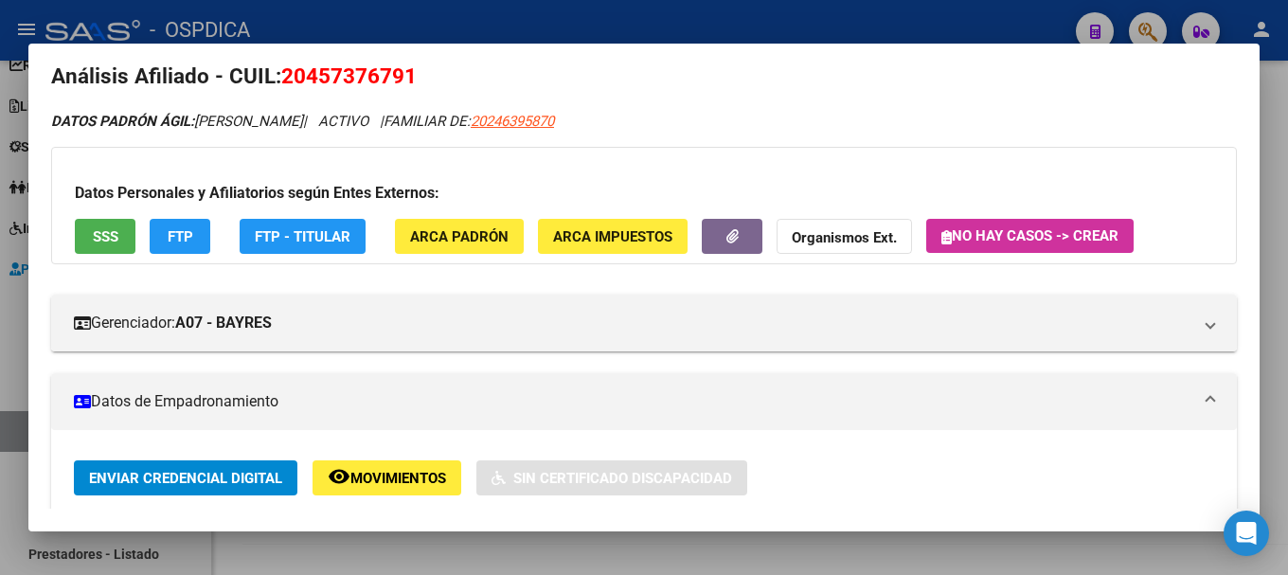
scroll to position [0, 0]
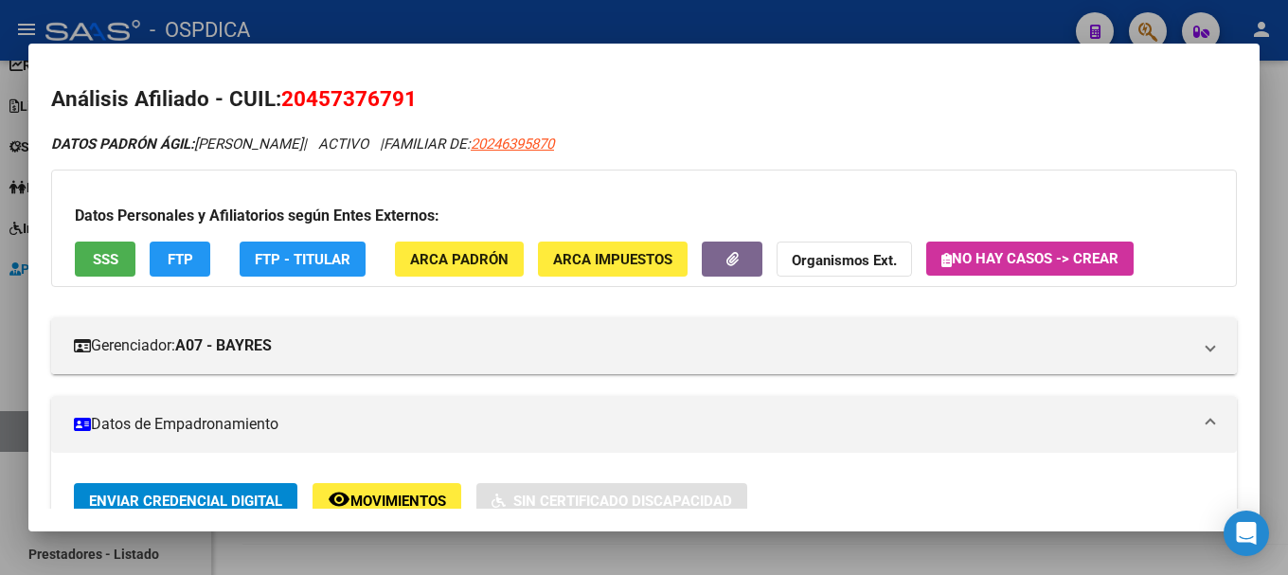
click at [702, 15] on div at bounding box center [644, 287] width 1288 height 575
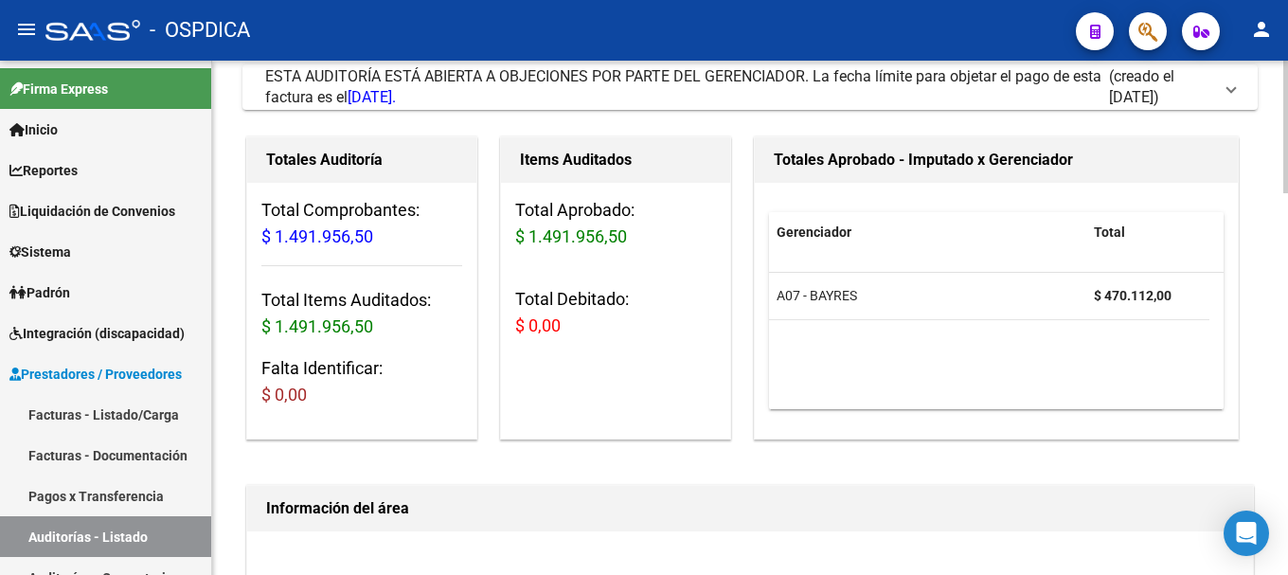
scroll to position [64, 0]
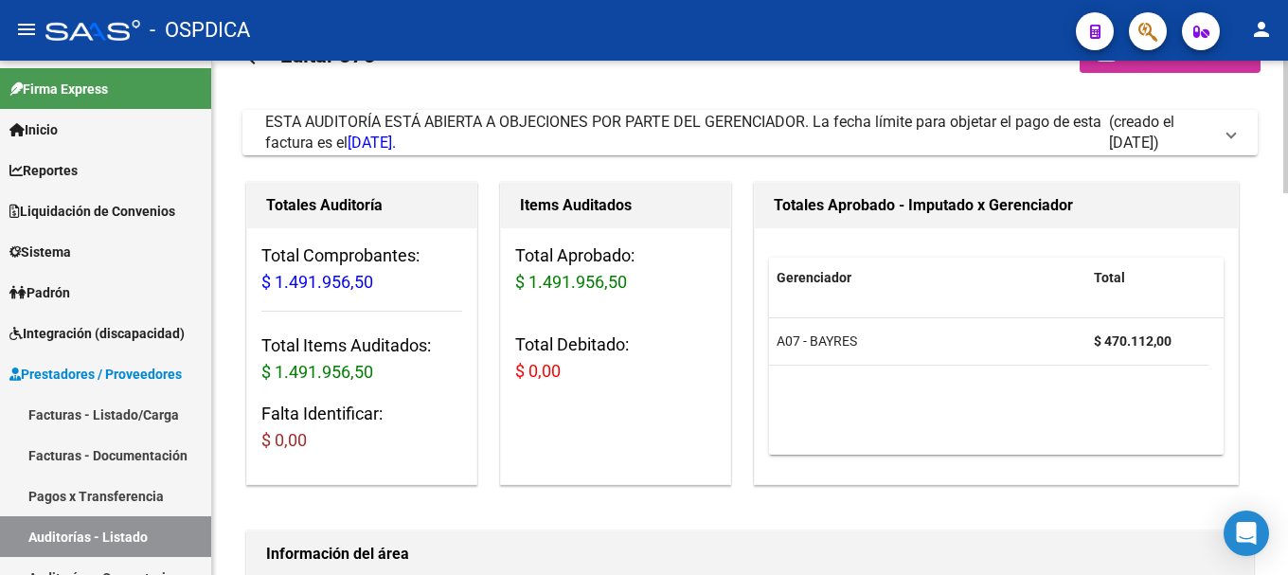
click at [608, 340] on h3 "Total Debitado: $ 0,00" at bounding box center [615, 357] width 201 height 53
click at [605, 348] on h3 "Total Debitado: $ 0,00" at bounding box center [615, 357] width 201 height 53
click at [616, 267] on h3 "Total Aprobado: $ 1.491.956,50" at bounding box center [615, 268] width 201 height 53
click at [849, 273] on div "Gerenciador" at bounding box center [927, 278] width 302 height 22
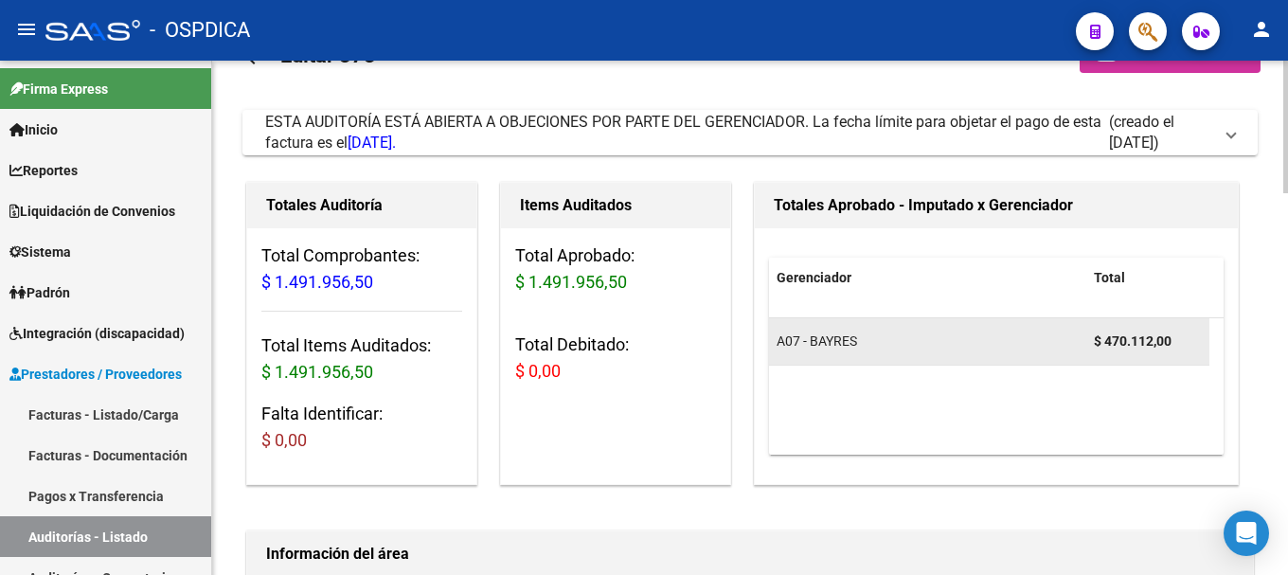
click at [844, 321] on datatable-body-cell "A07 - BAYRES" at bounding box center [927, 341] width 317 height 46
click at [845, 346] on span "A07 - BAYRES" at bounding box center [816, 340] width 80 height 15
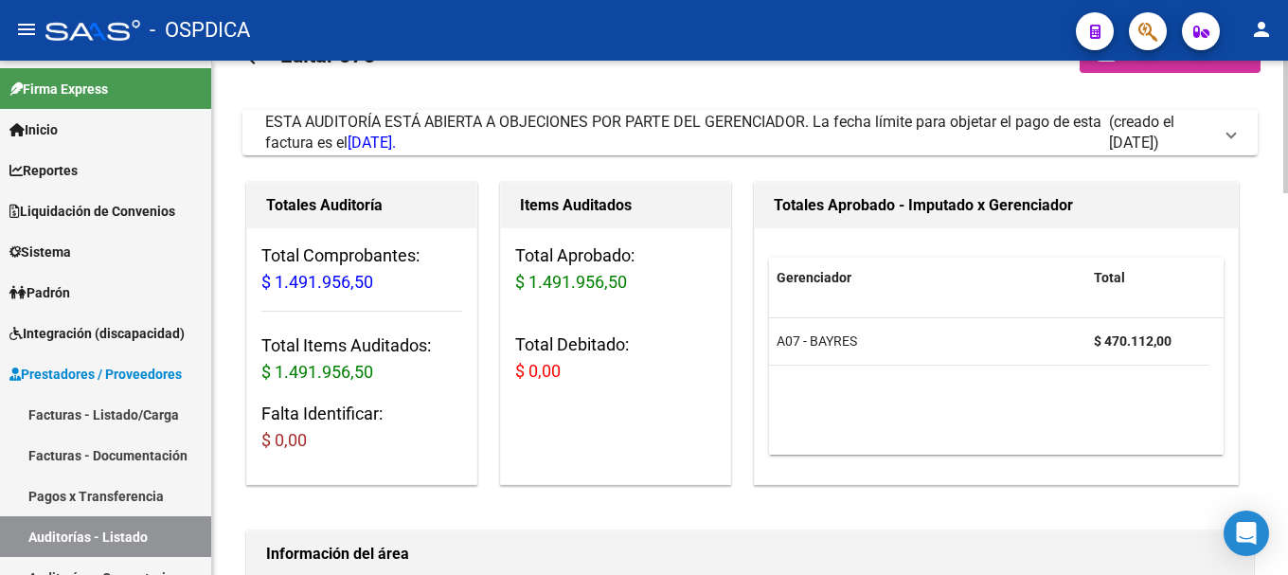
drag, startPoint x: 630, startPoint y: 373, endPoint x: 557, endPoint y: 374, distance: 72.9
click at [624, 373] on h3 "Total Debitado: $ 0,00" at bounding box center [615, 357] width 201 height 53
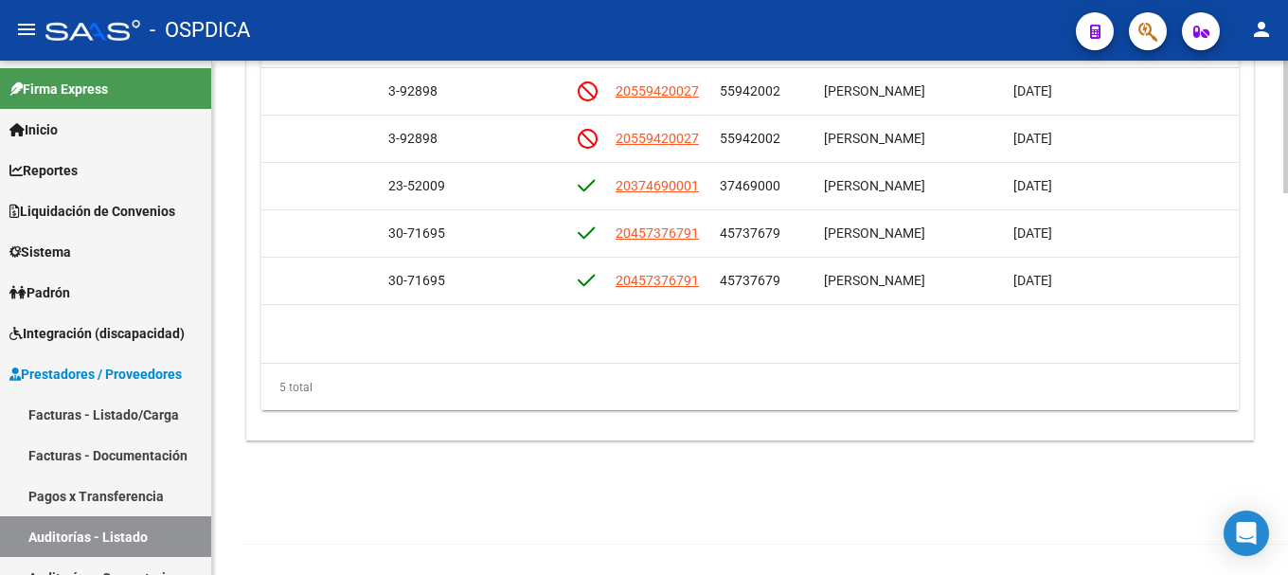
scroll to position [0, 870]
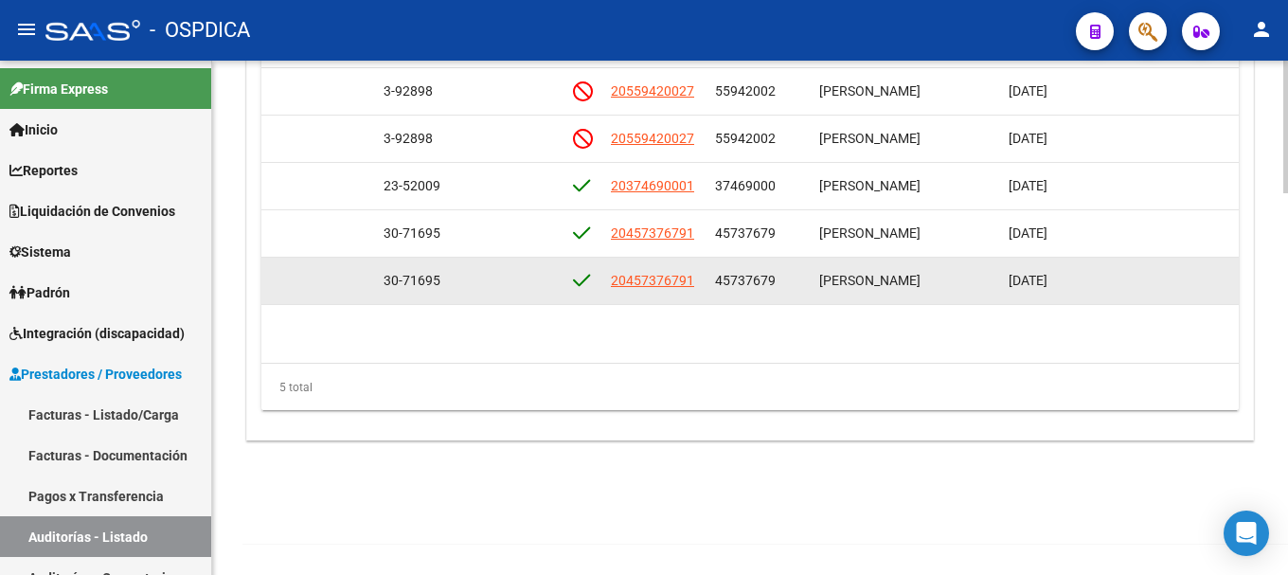
drag, startPoint x: 776, startPoint y: 281, endPoint x: 715, endPoint y: 282, distance: 61.5
click at [715, 282] on div "45737679" at bounding box center [759, 281] width 89 height 22
copy span "45737679"
